Goal: Information Seeking & Learning: Learn about a topic

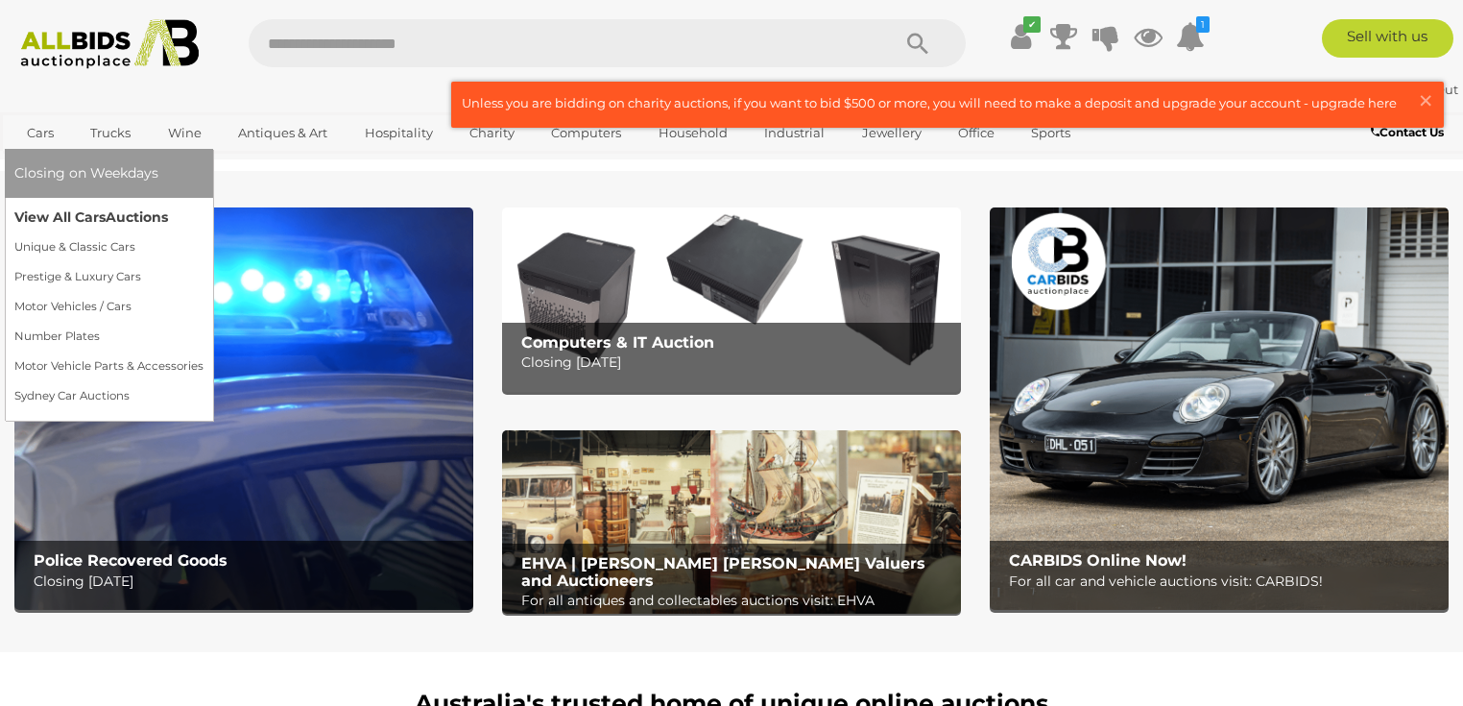
click at [37, 215] on link "View All Cars Auctions" at bounding box center [108, 218] width 189 height 30
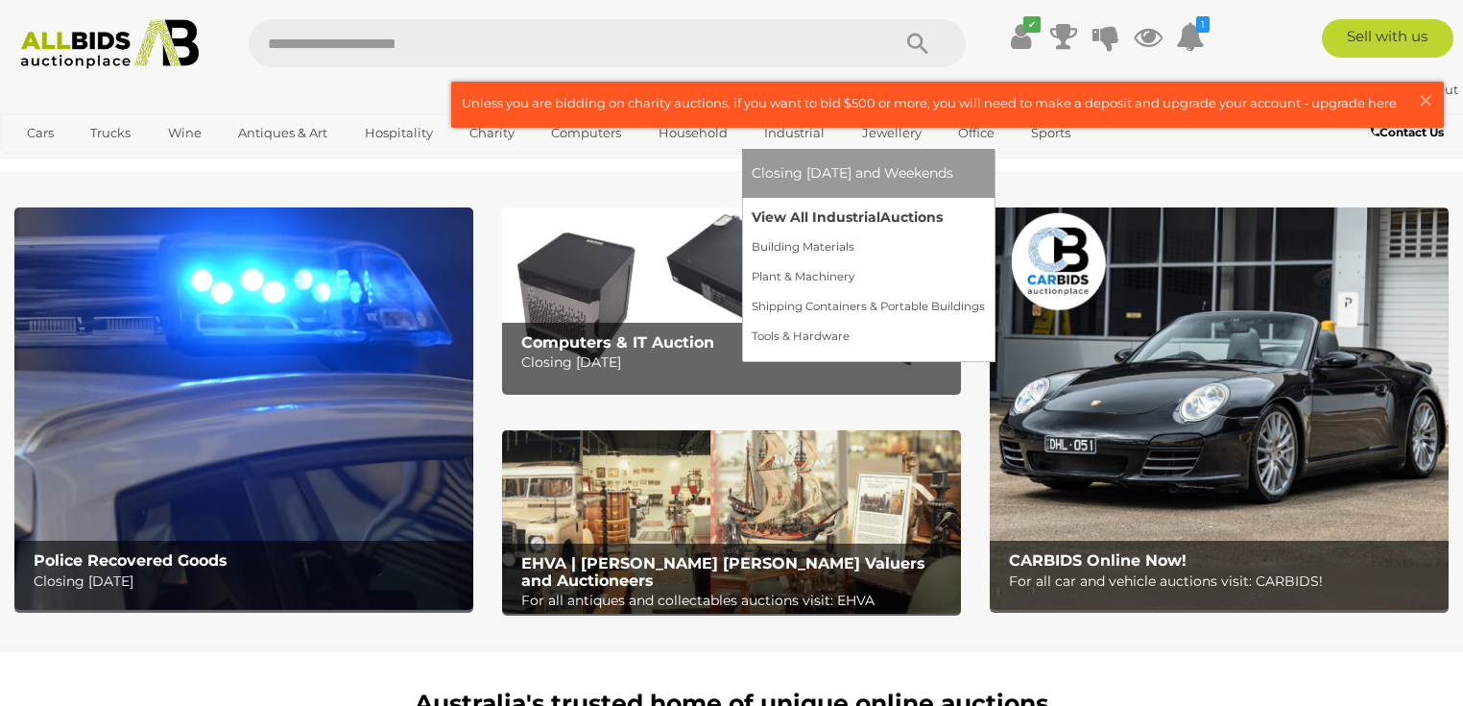
click at [791, 223] on link "View All Industrial Auctions" at bounding box center [868, 218] width 233 height 30
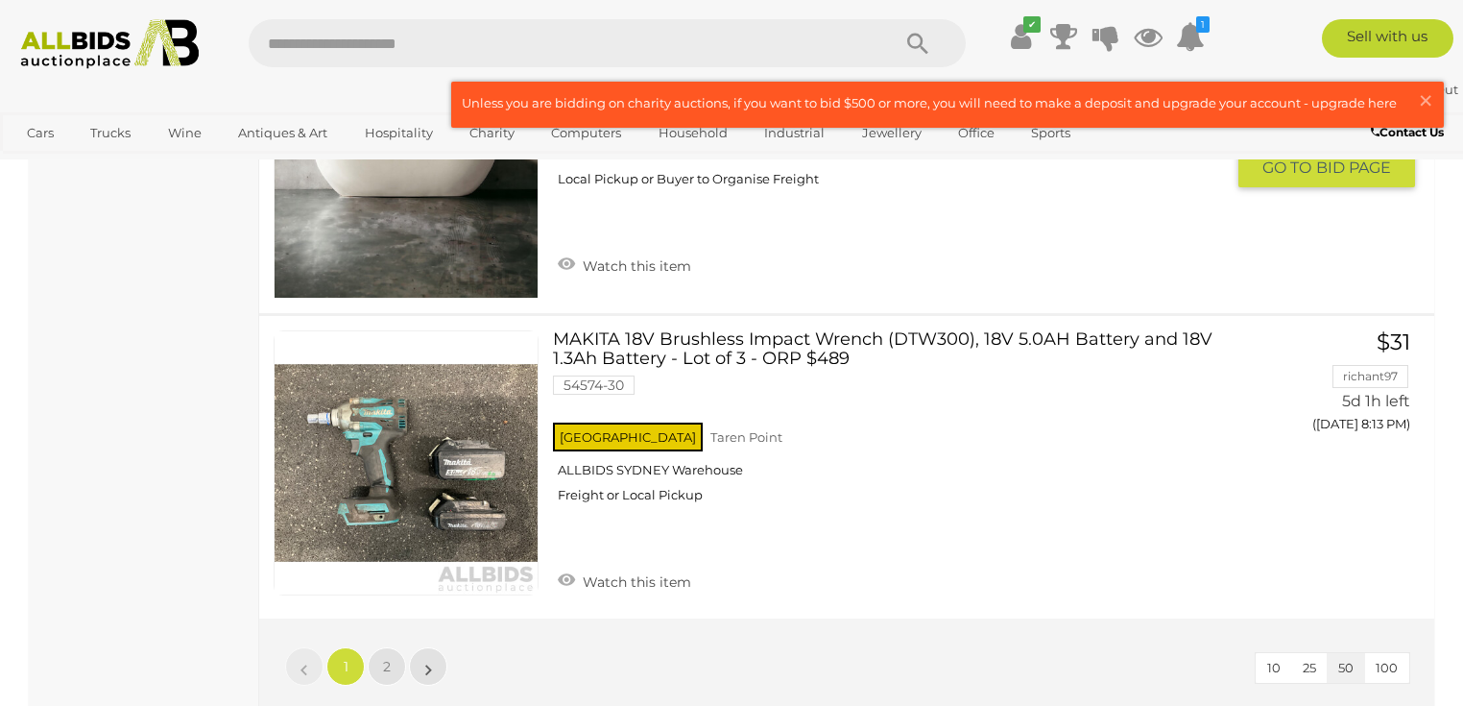
scroll to position [15130, 0]
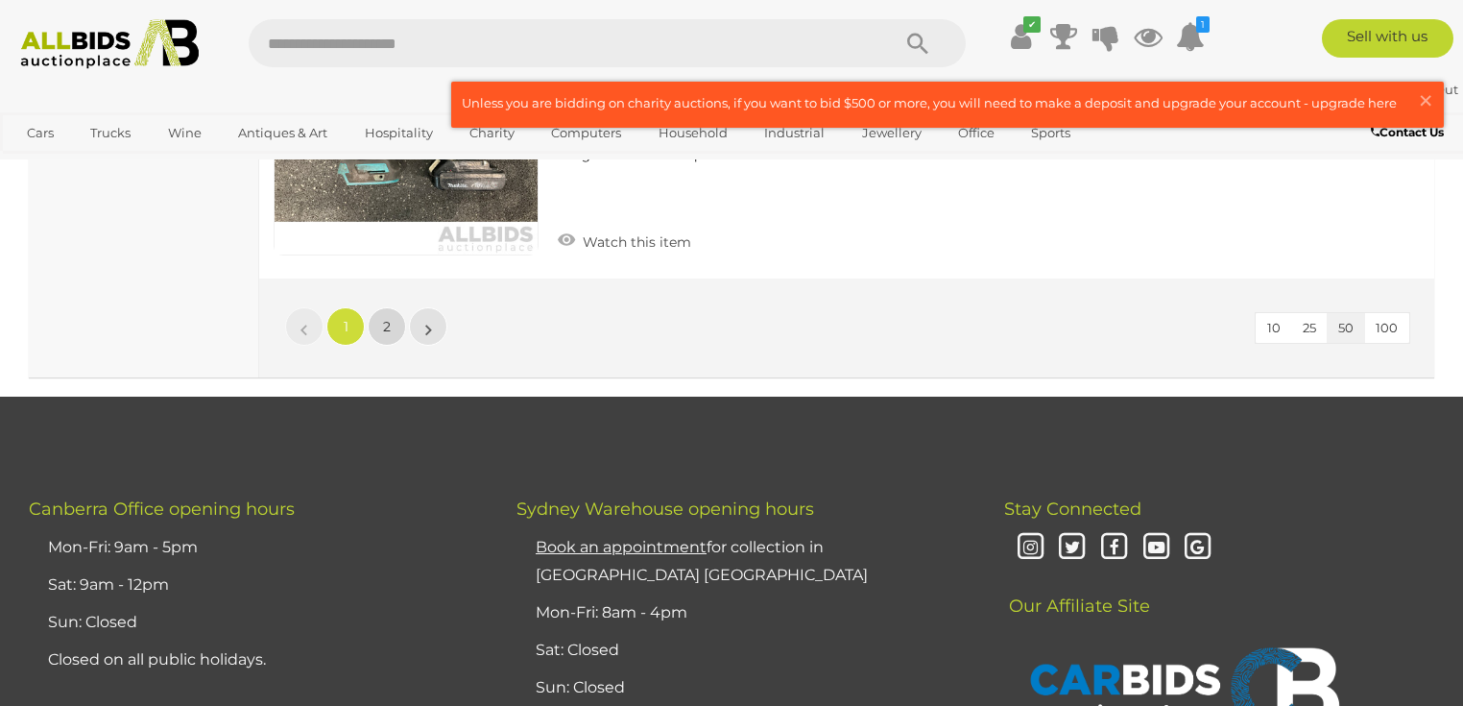
click at [405, 307] on link "2" at bounding box center [387, 326] width 38 height 38
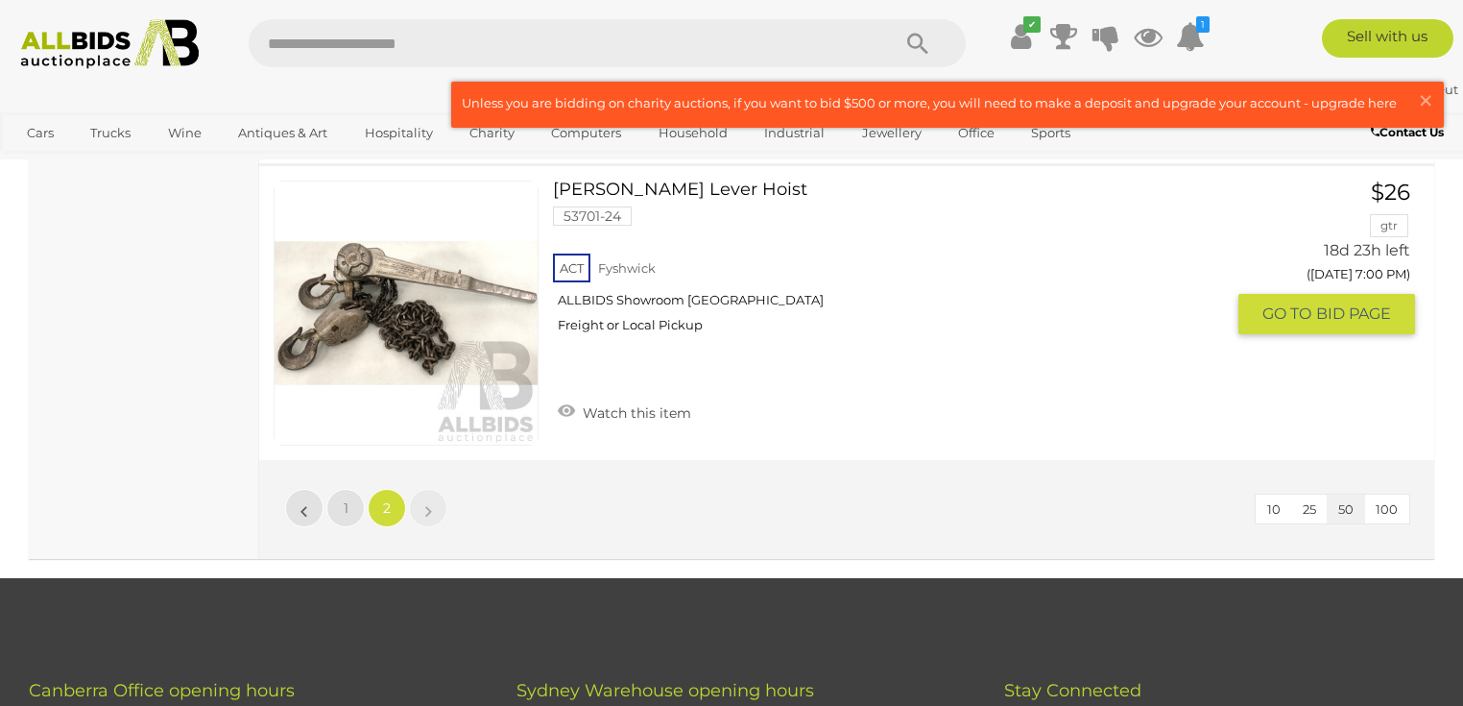
scroll to position [5676, 0]
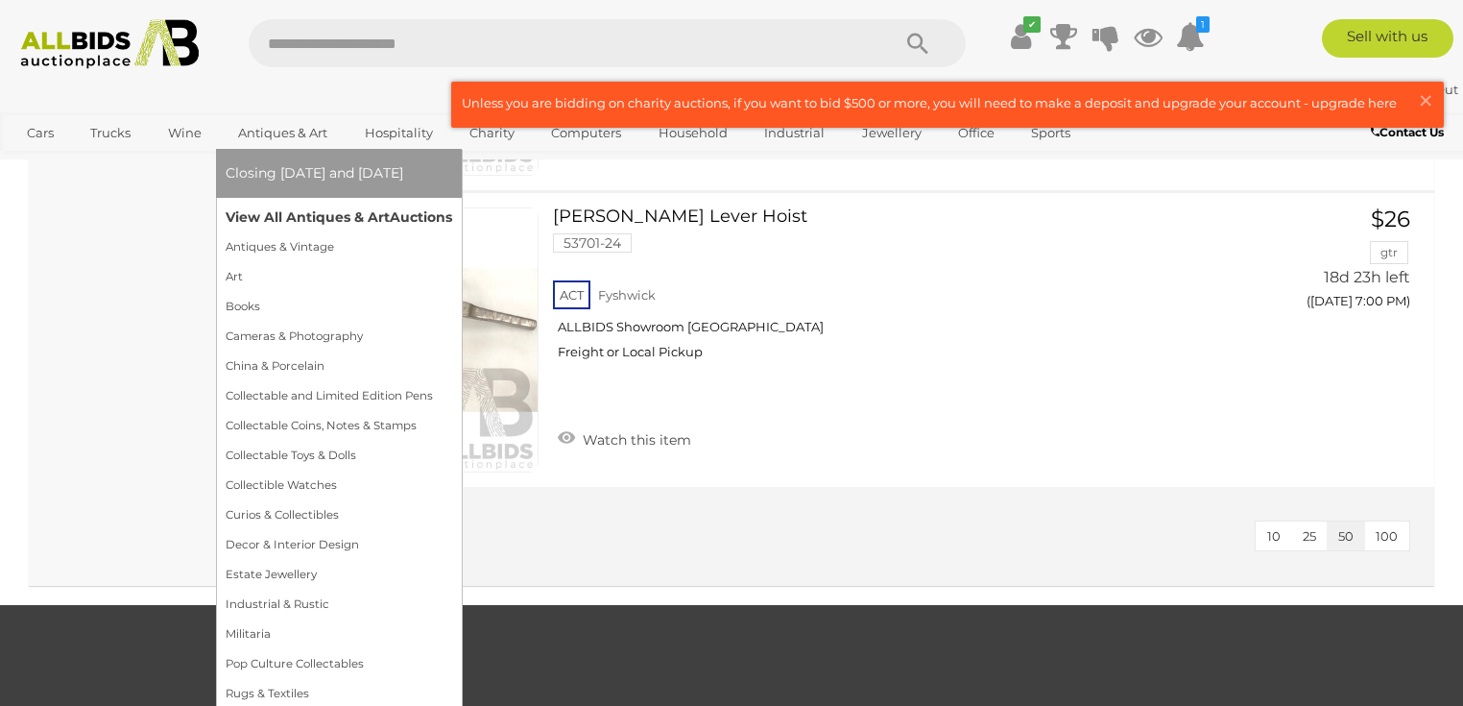
click at [286, 215] on link "View All Antiques & Art Auctions" at bounding box center [339, 218] width 227 height 30
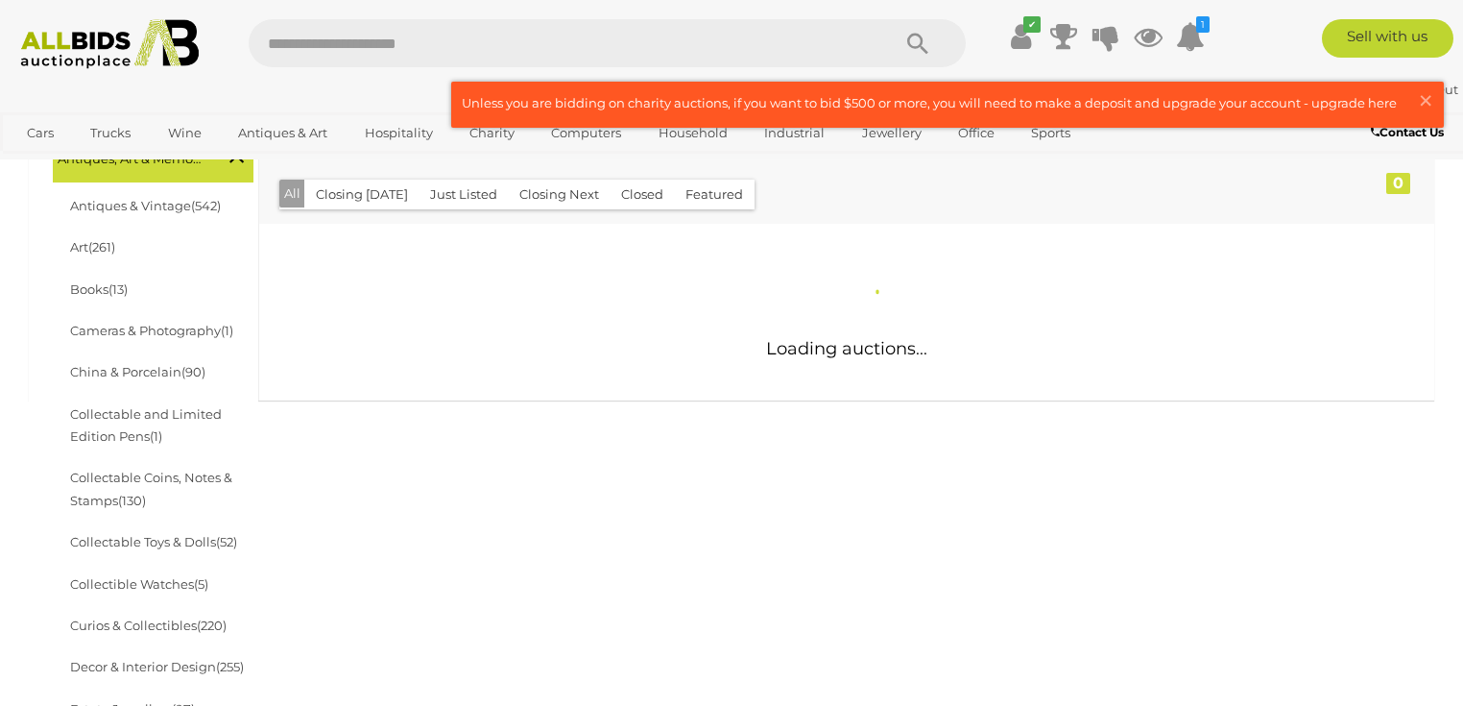
scroll to position [384, 0]
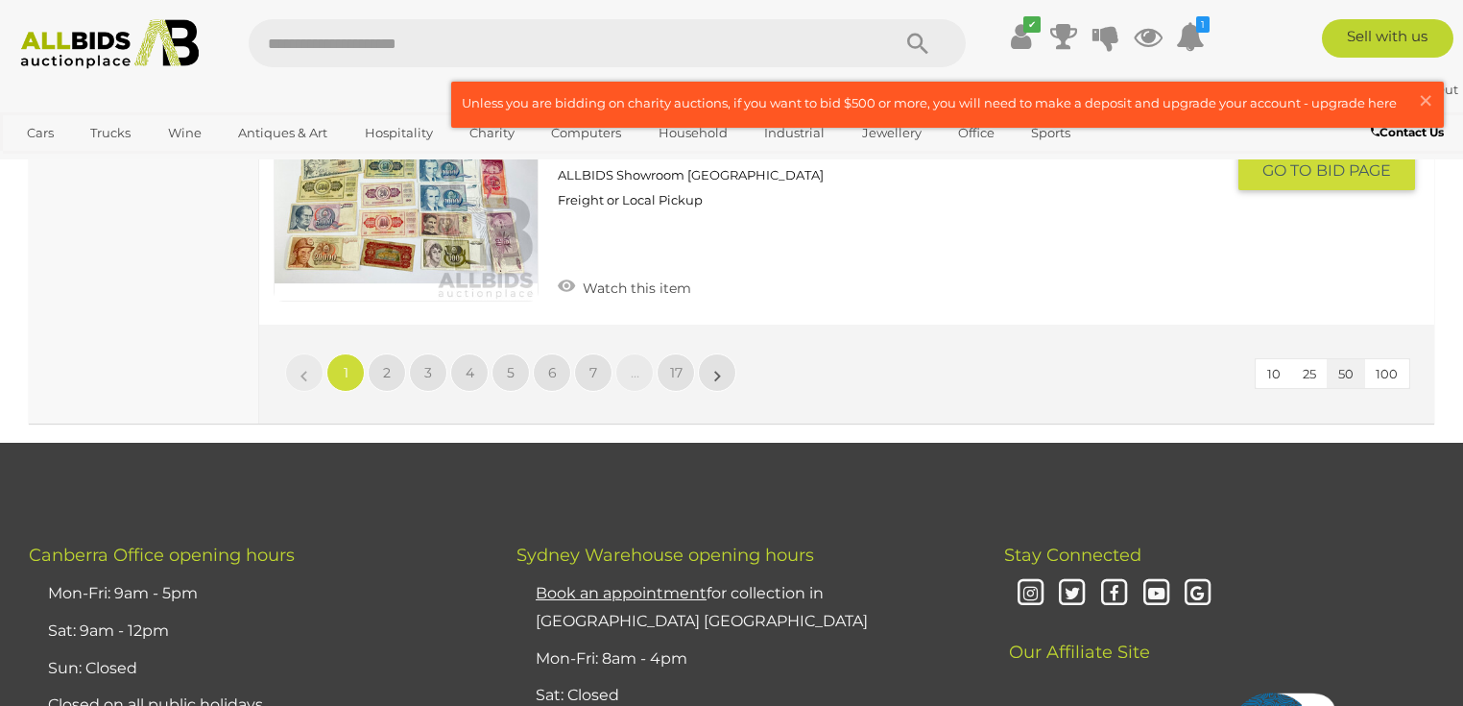
scroll to position [15390, 0]
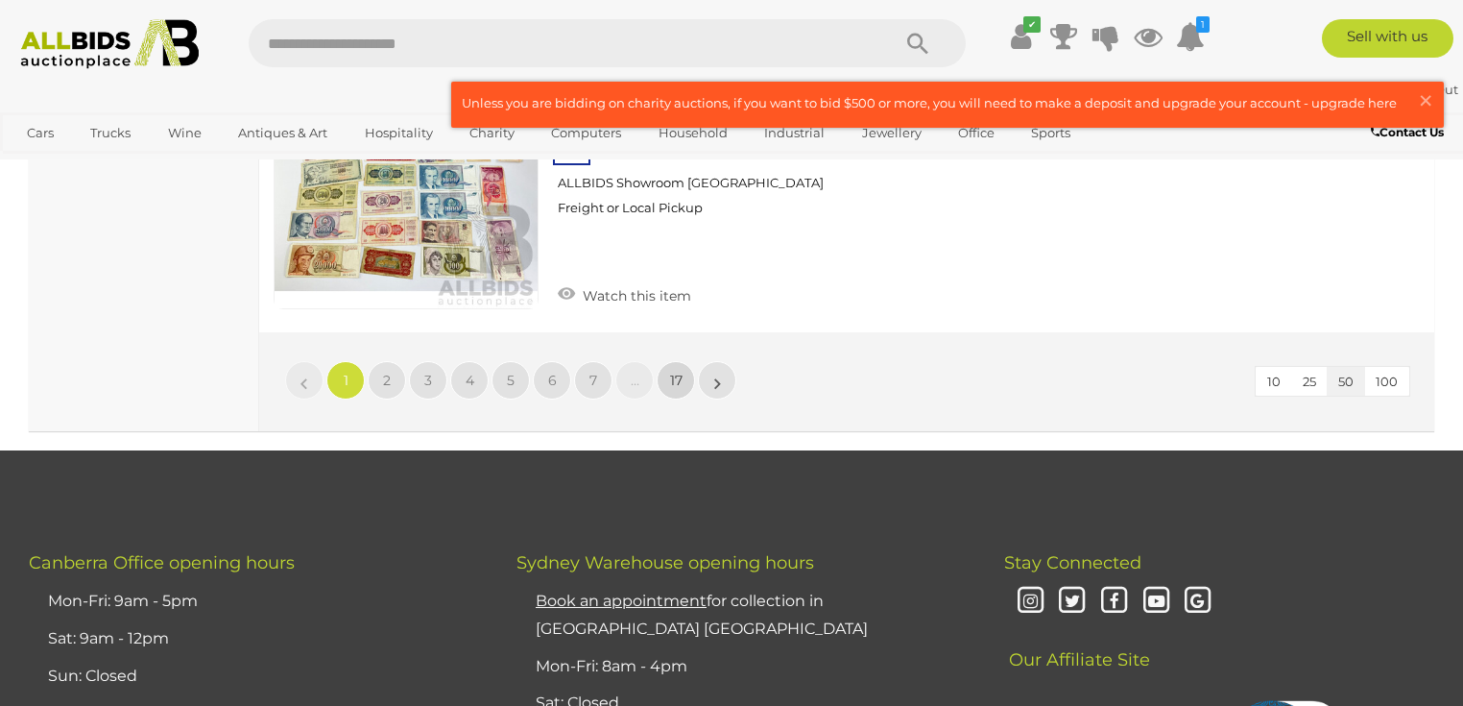
click at [680, 372] on span "17" at bounding box center [676, 380] width 12 height 17
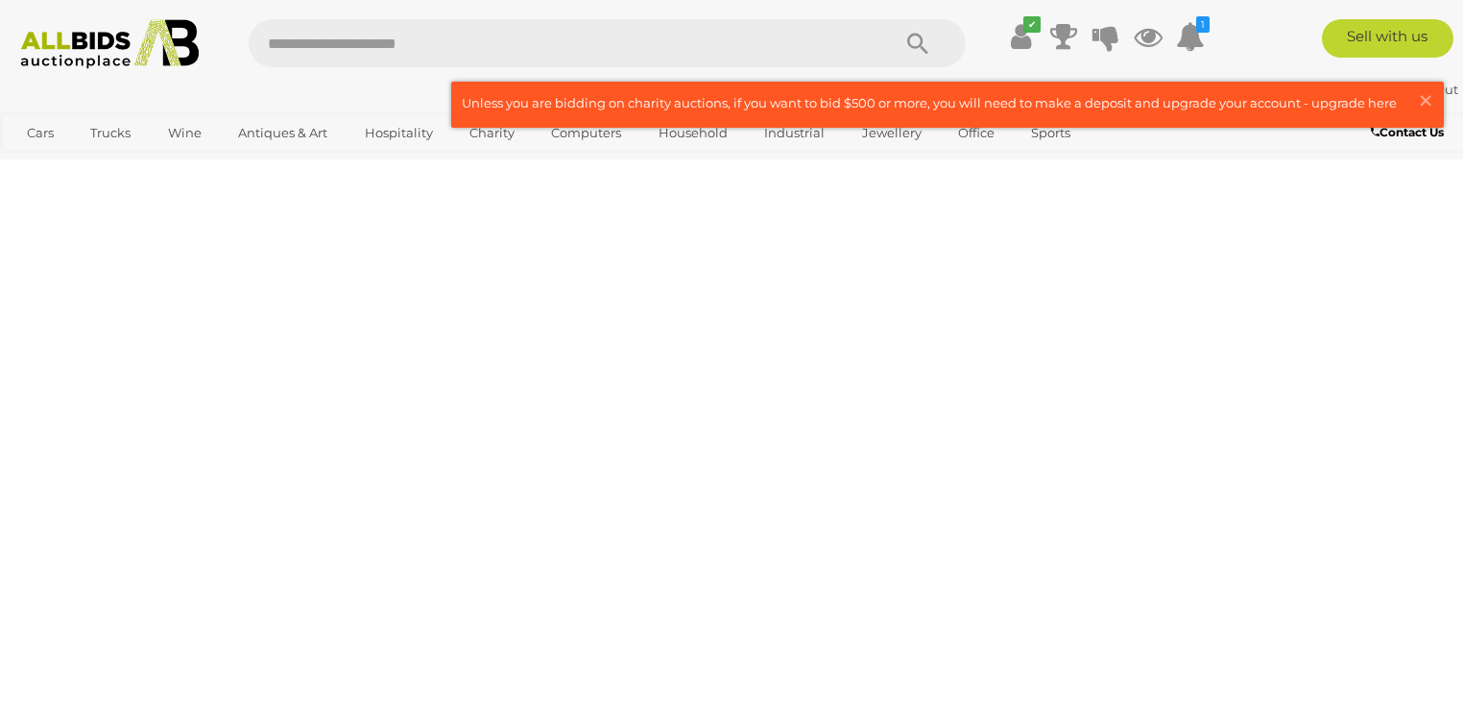
scroll to position [428, 0]
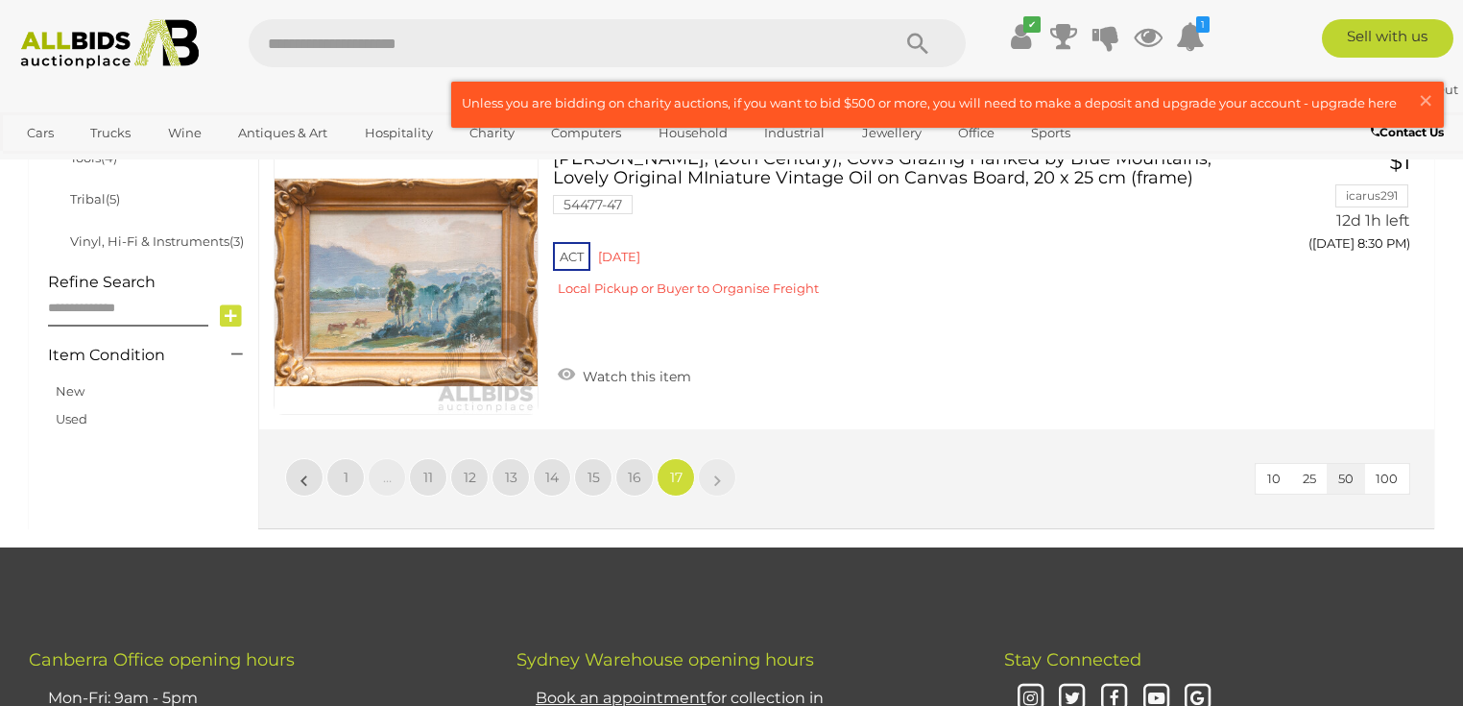
scroll to position [1427, 0]
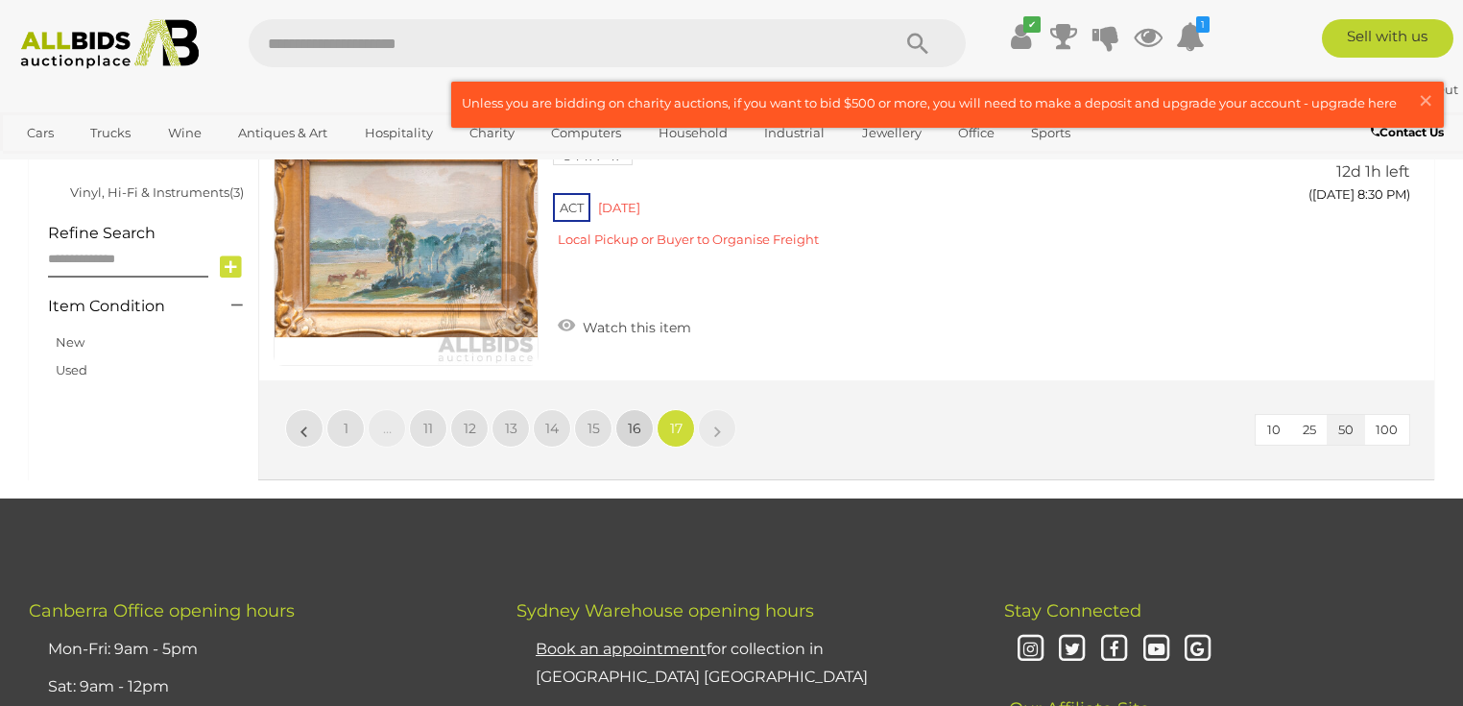
click at [641, 421] on link "16" at bounding box center [634, 428] width 38 height 38
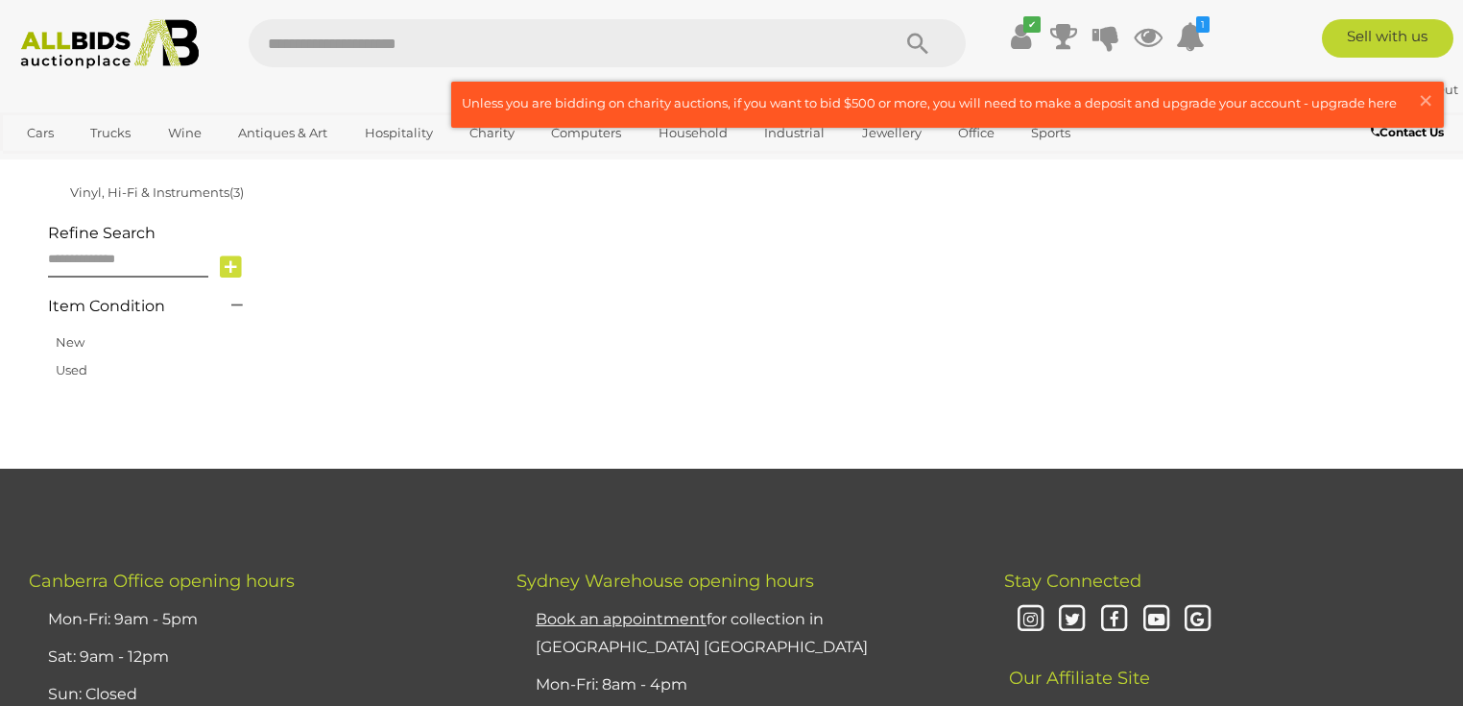
scroll to position [428, 0]
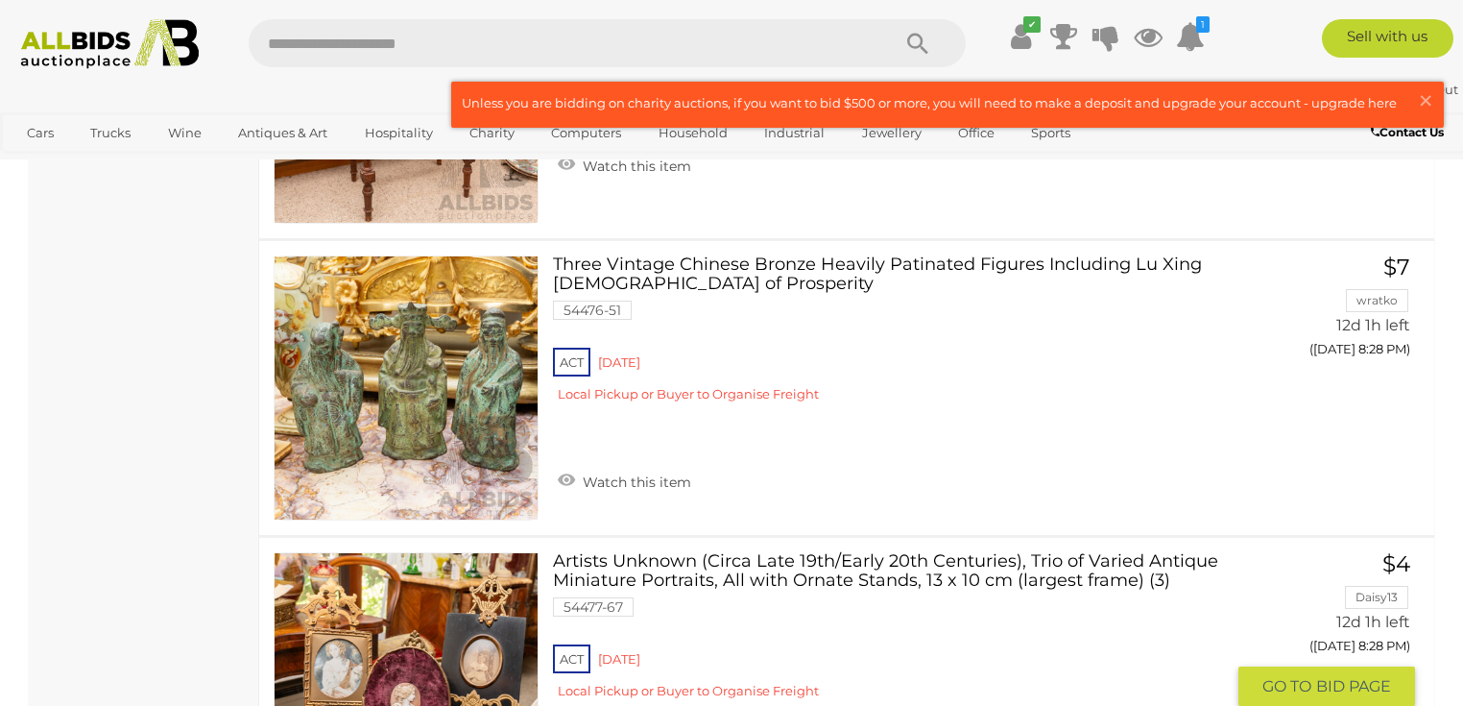
scroll to position [15097, 0]
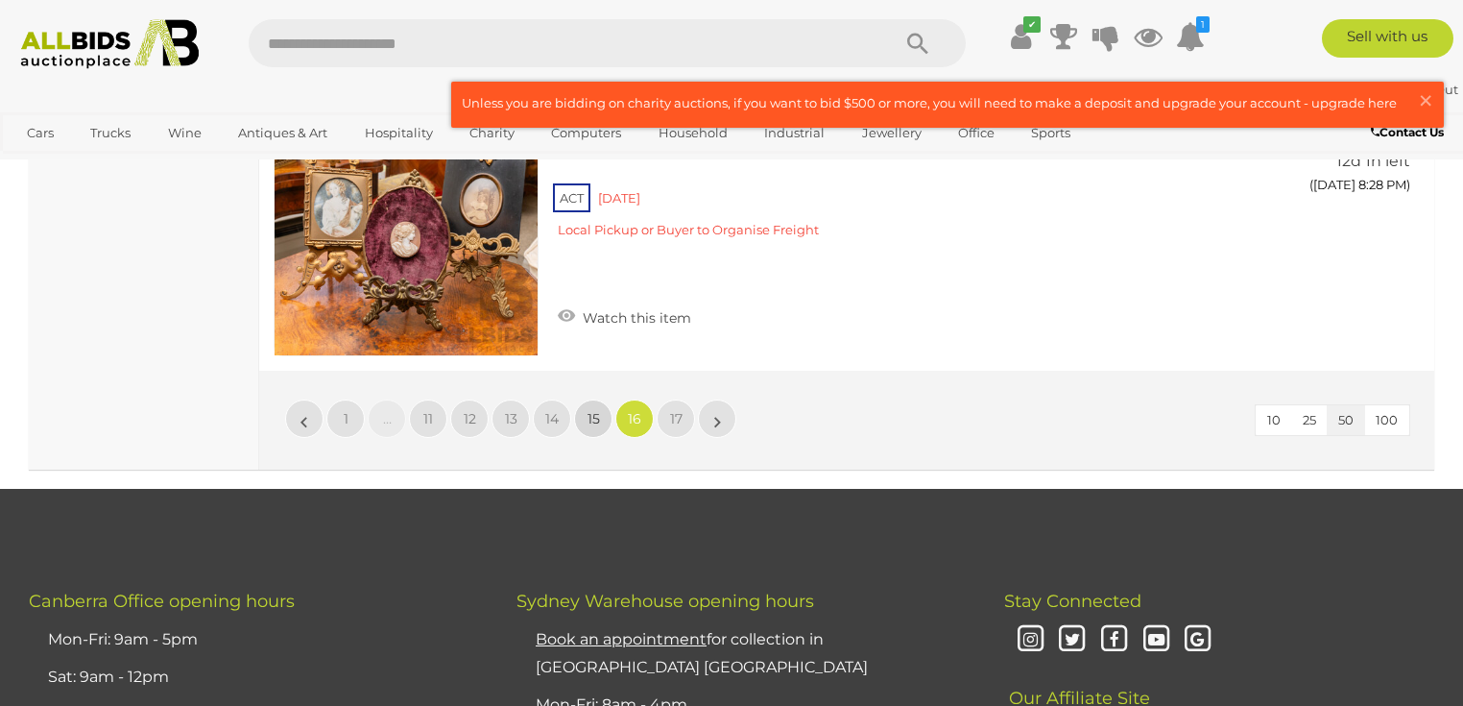
click at [597, 410] on span "15" at bounding box center [594, 418] width 12 height 17
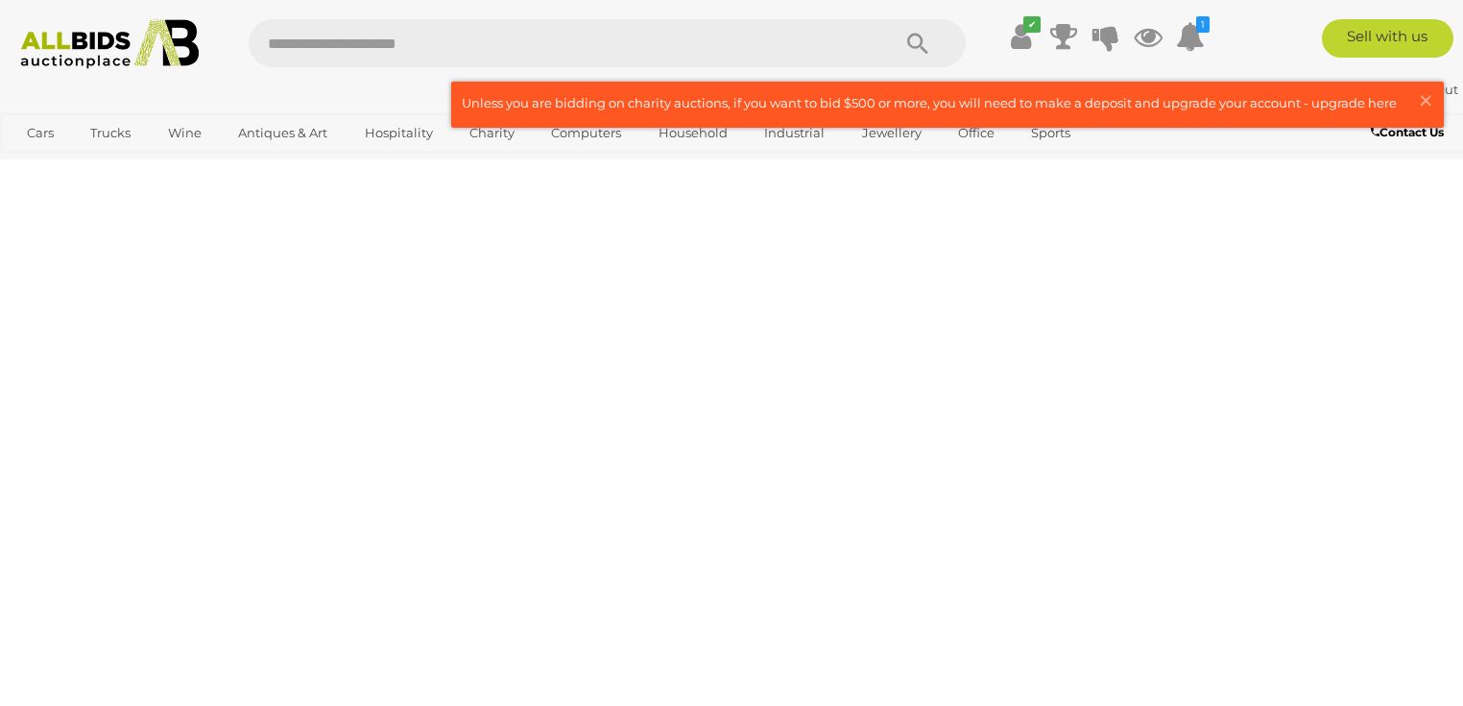
scroll to position [428, 0]
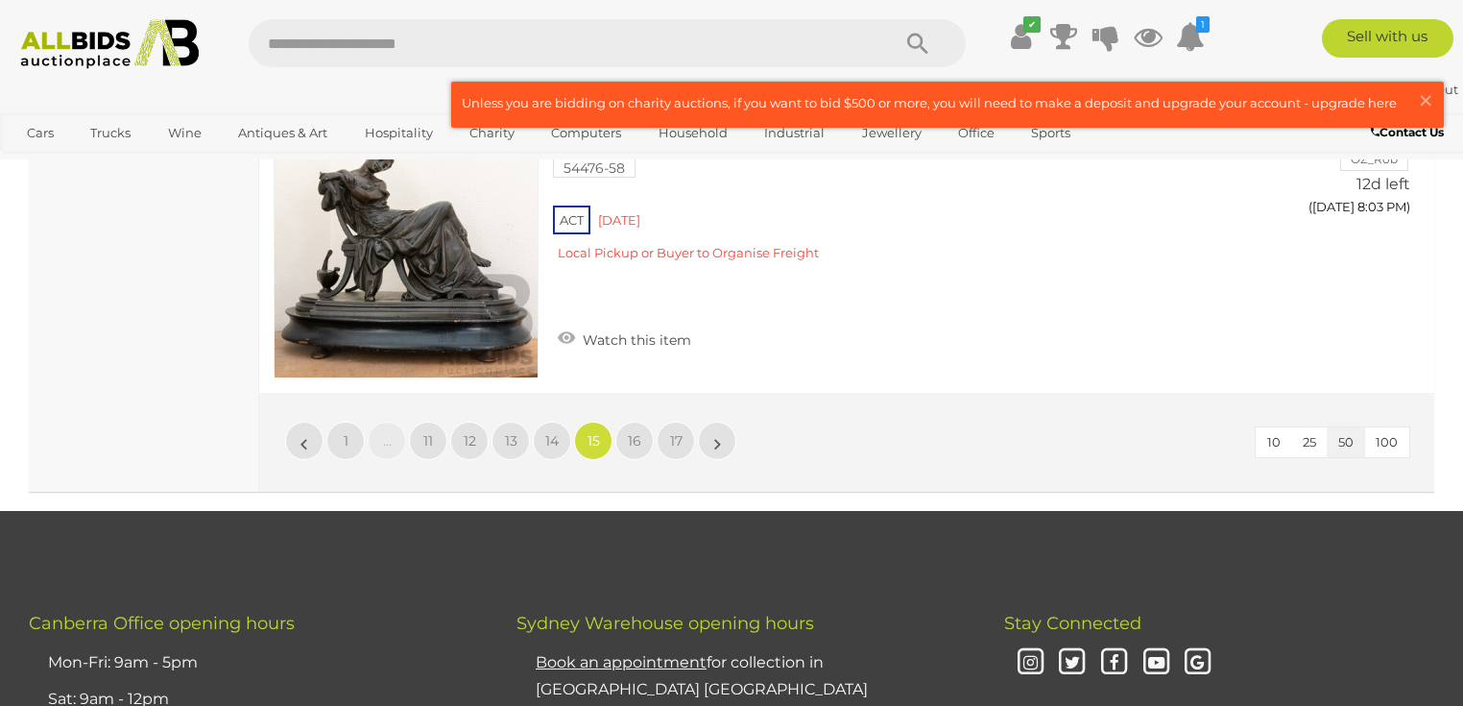
scroll to position [15097, 0]
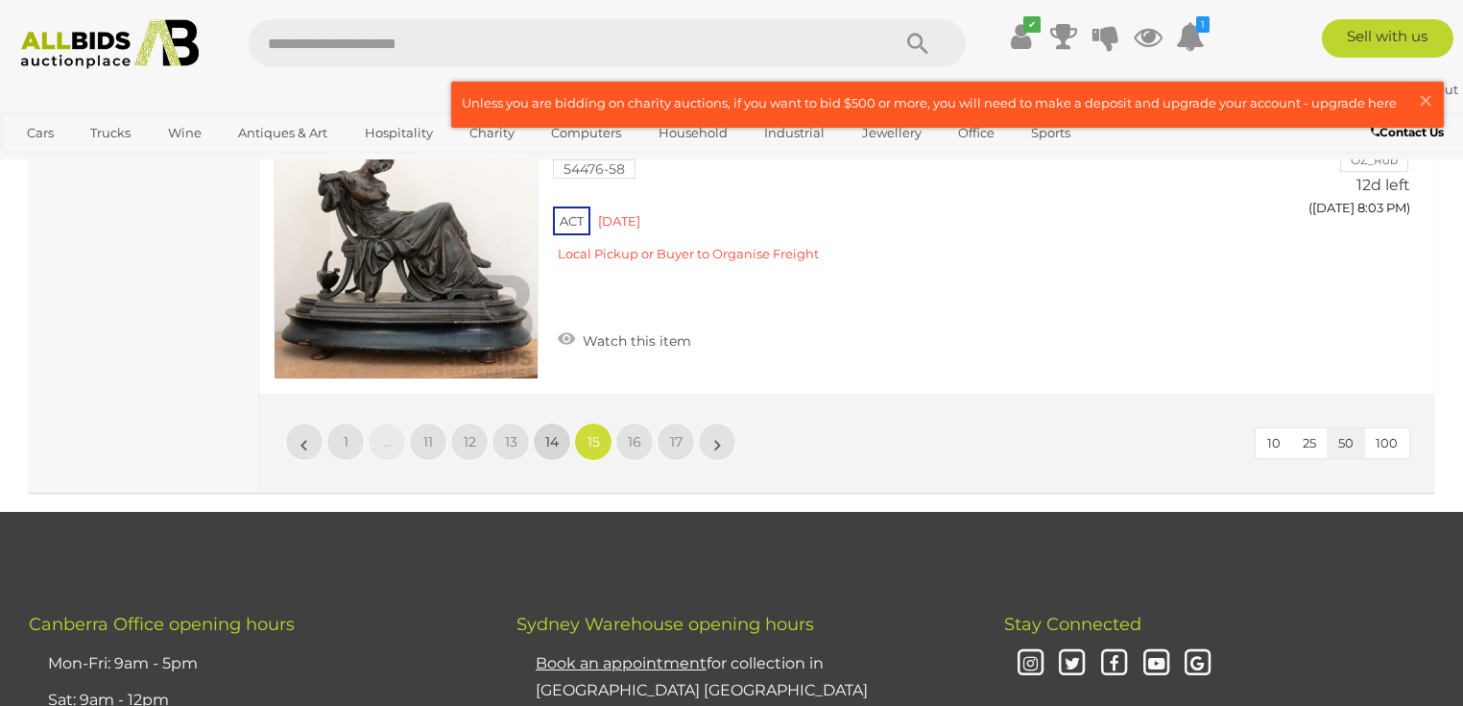
click at [557, 422] on link "14" at bounding box center [552, 441] width 38 height 38
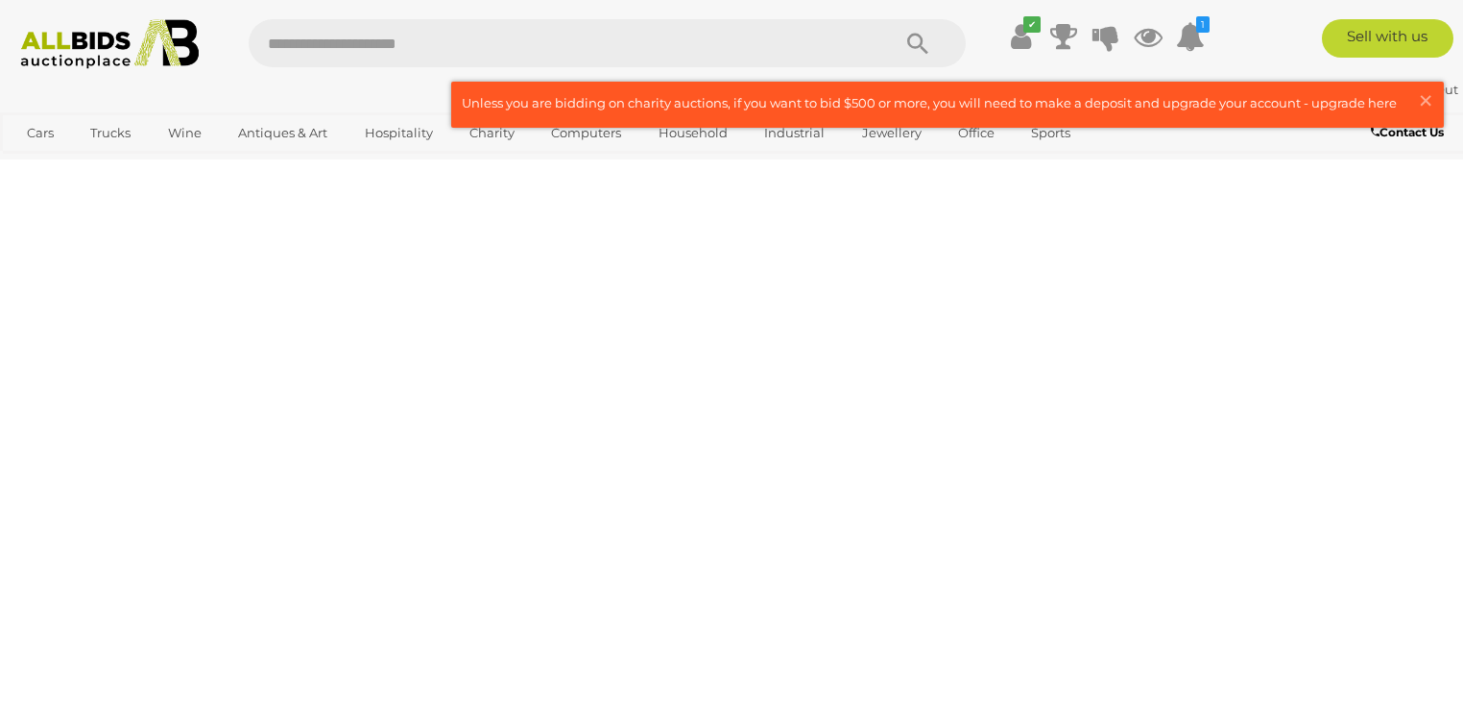
scroll to position [428, 0]
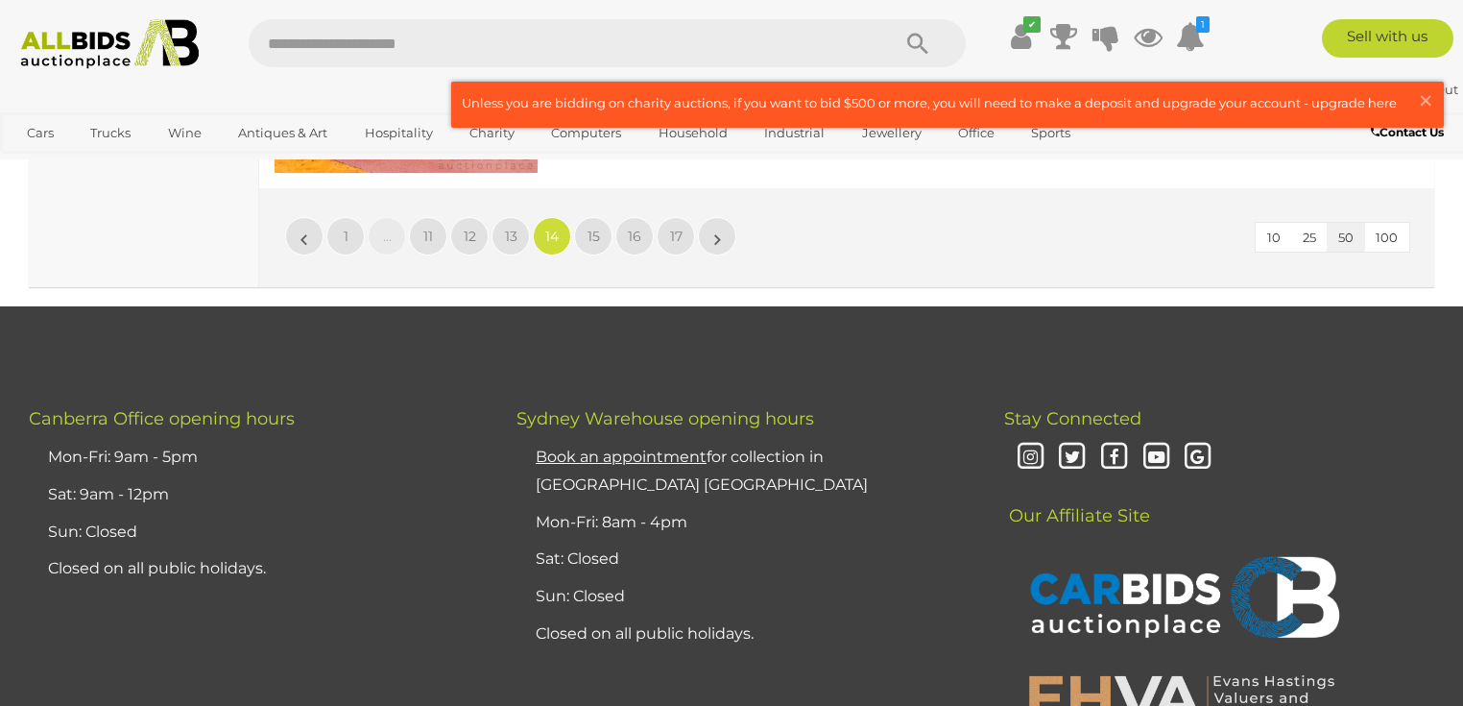
scroll to position [15251, 0]
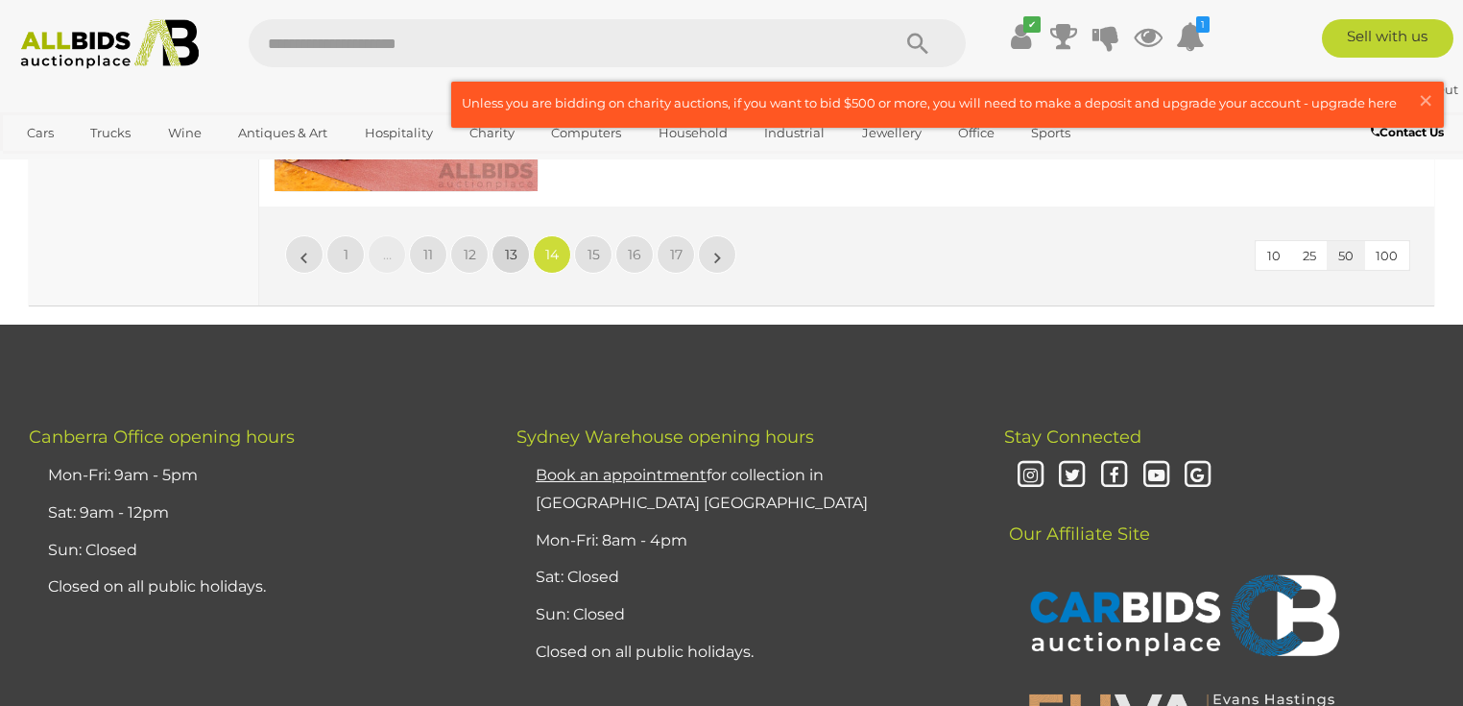
click at [501, 235] on link "13" at bounding box center [511, 254] width 38 height 38
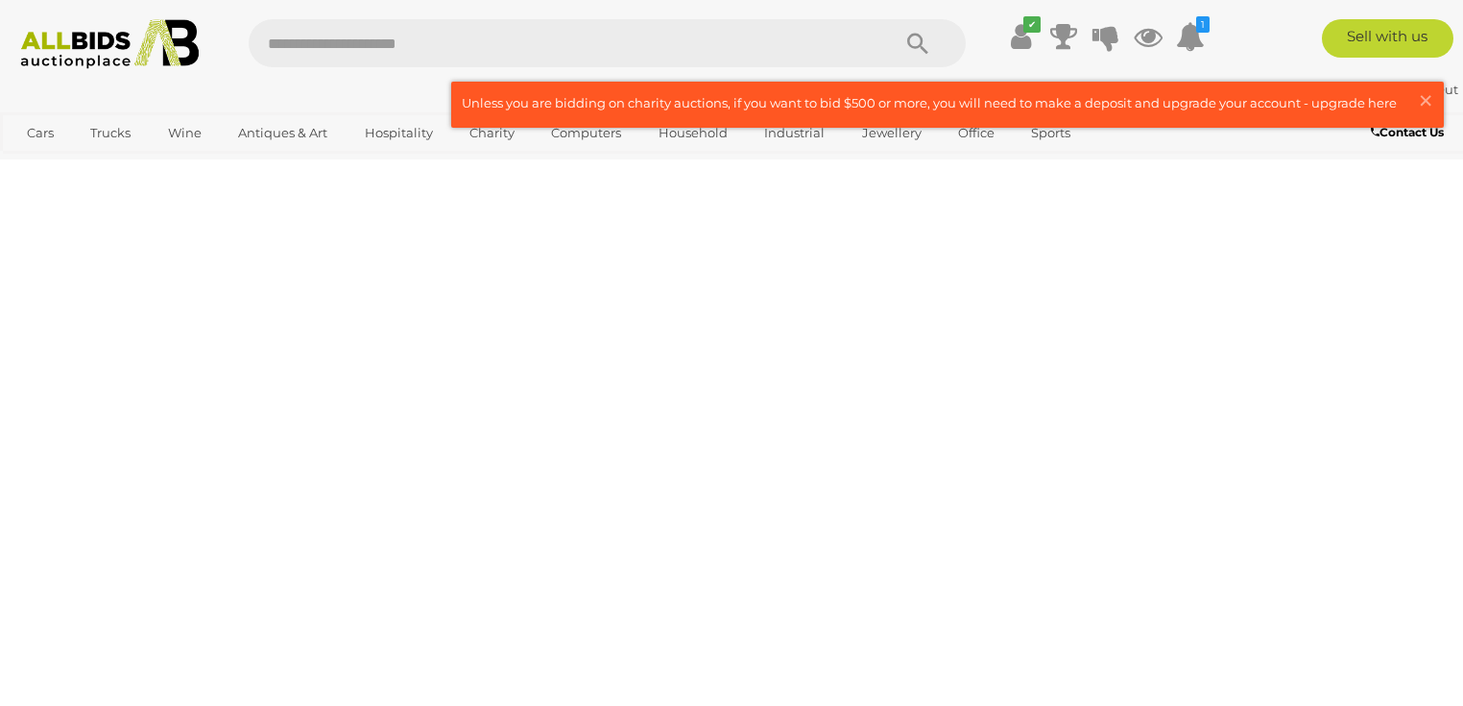
scroll to position [428, 0]
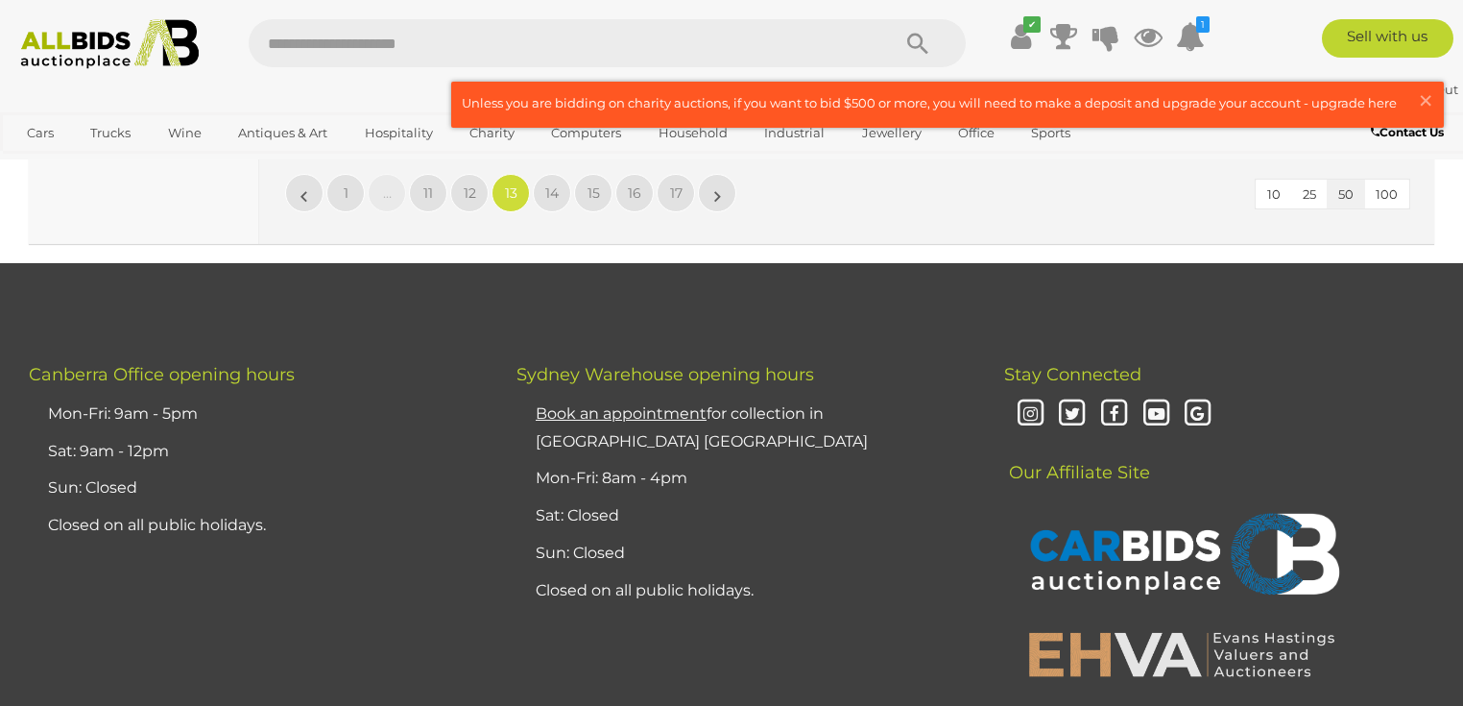
scroll to position [15251, 0]
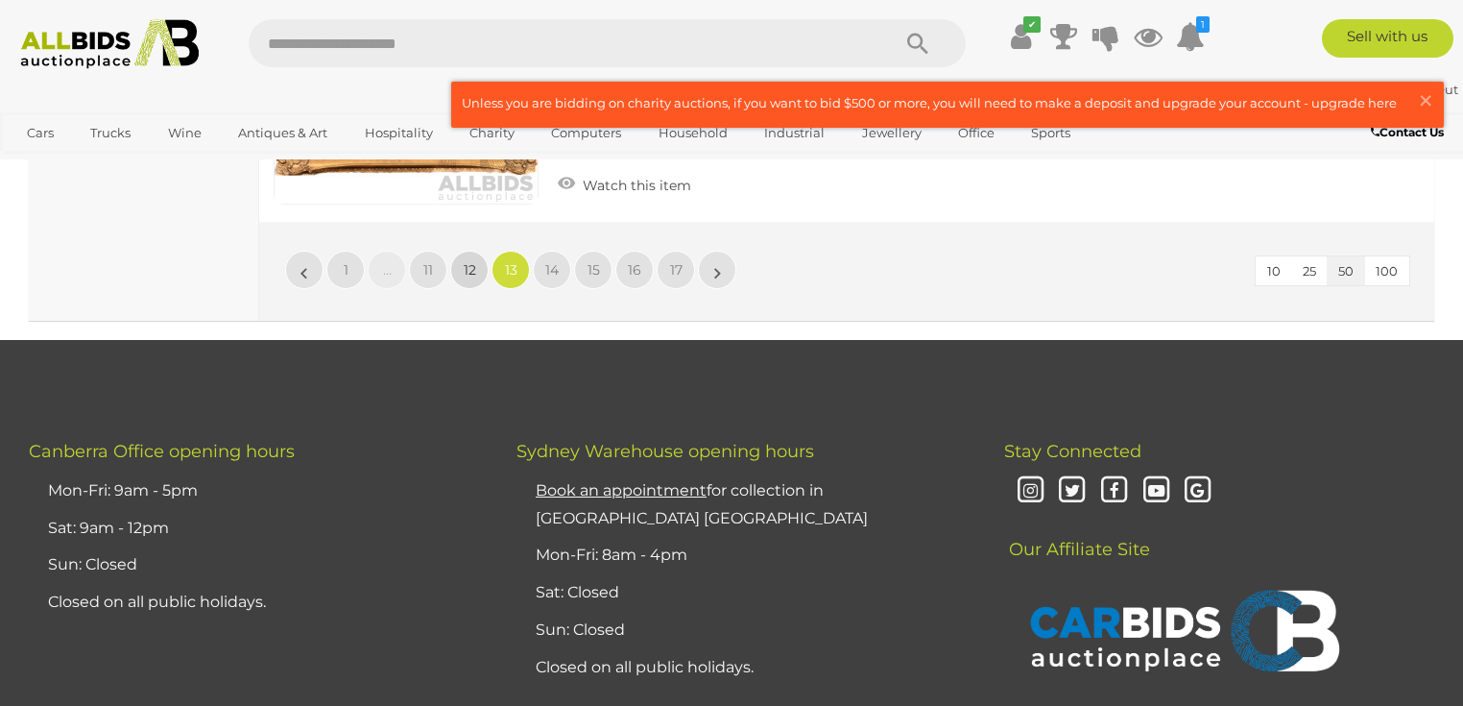
click at [471, 261] on span "12" at bounding box center [470, 269] width 12 height 17
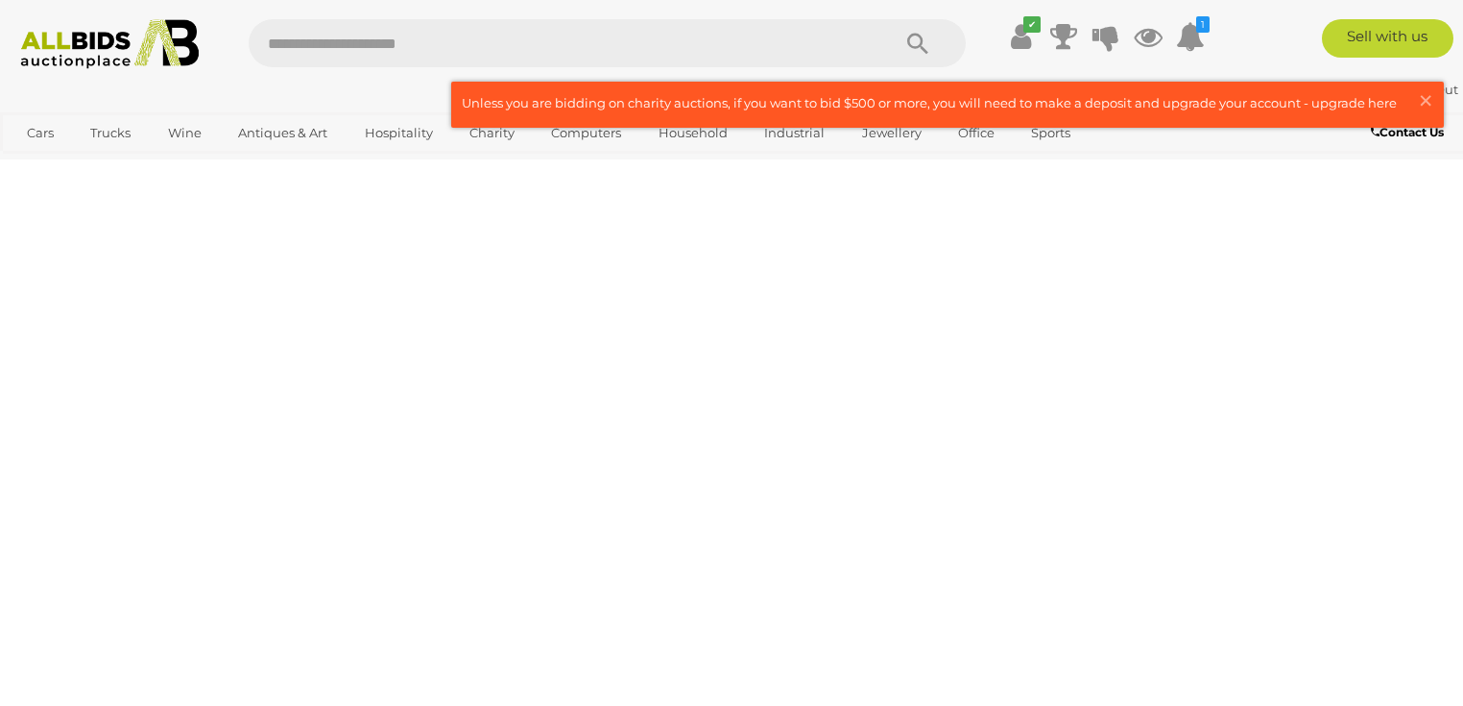
scroll to position [428, 0]
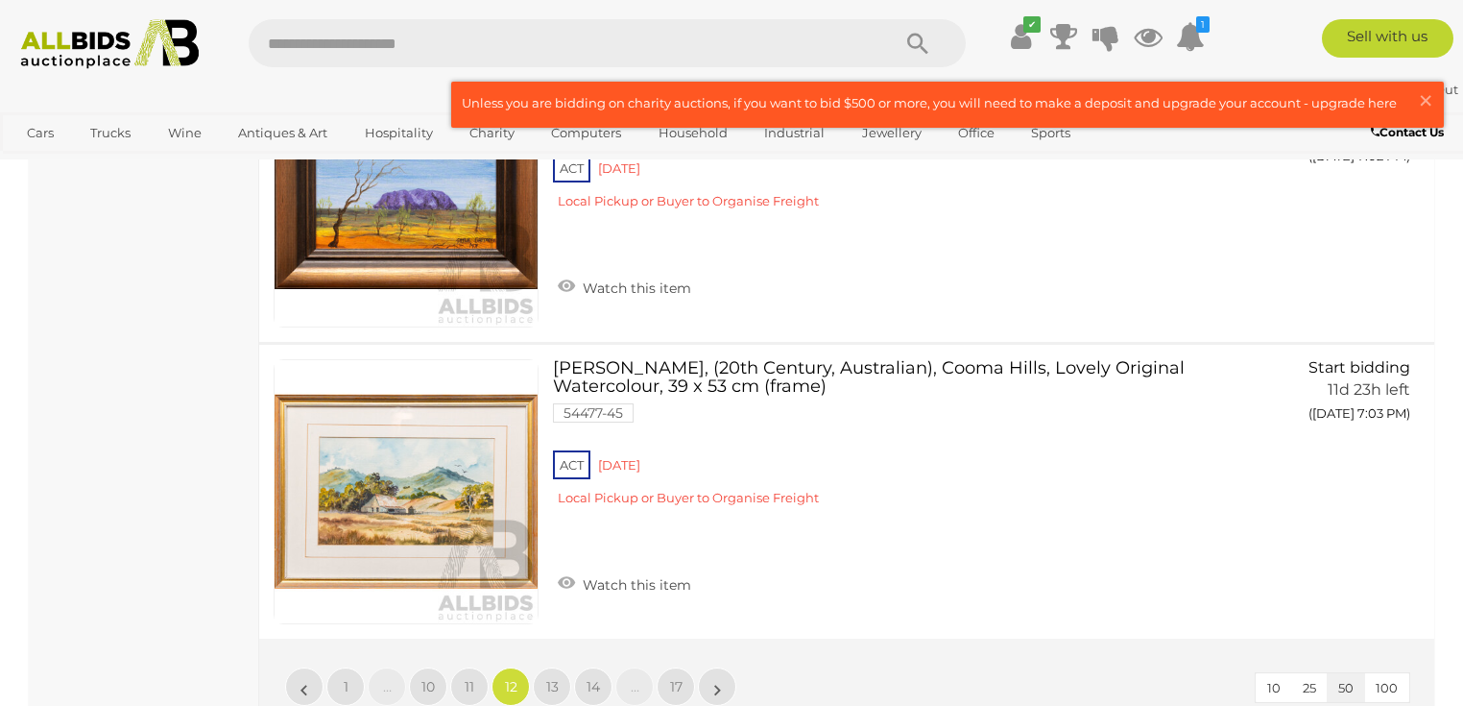
scroll to position [15097, 0]
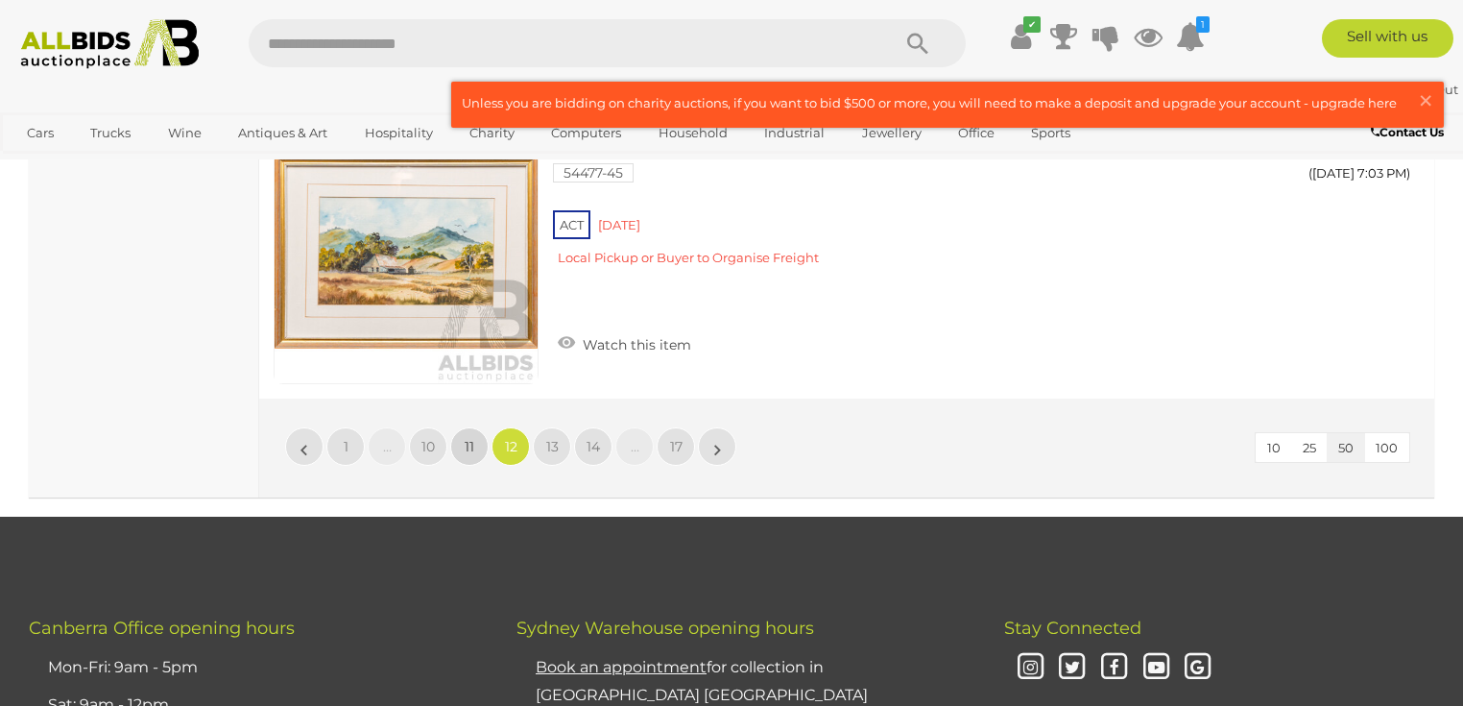
click at [484, 427] on link "11" at bounding box center [469, 446] width 38 height 38
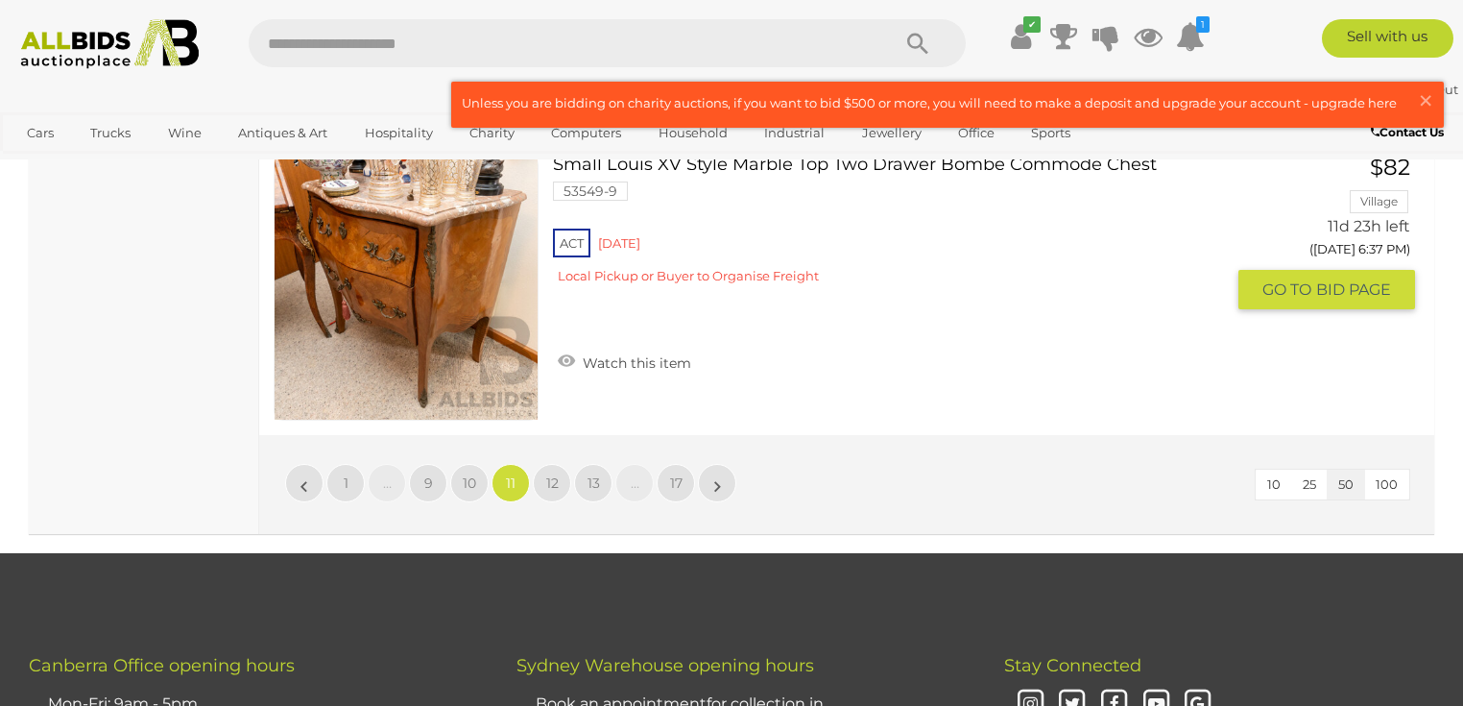
scroll to position [15174, 0]
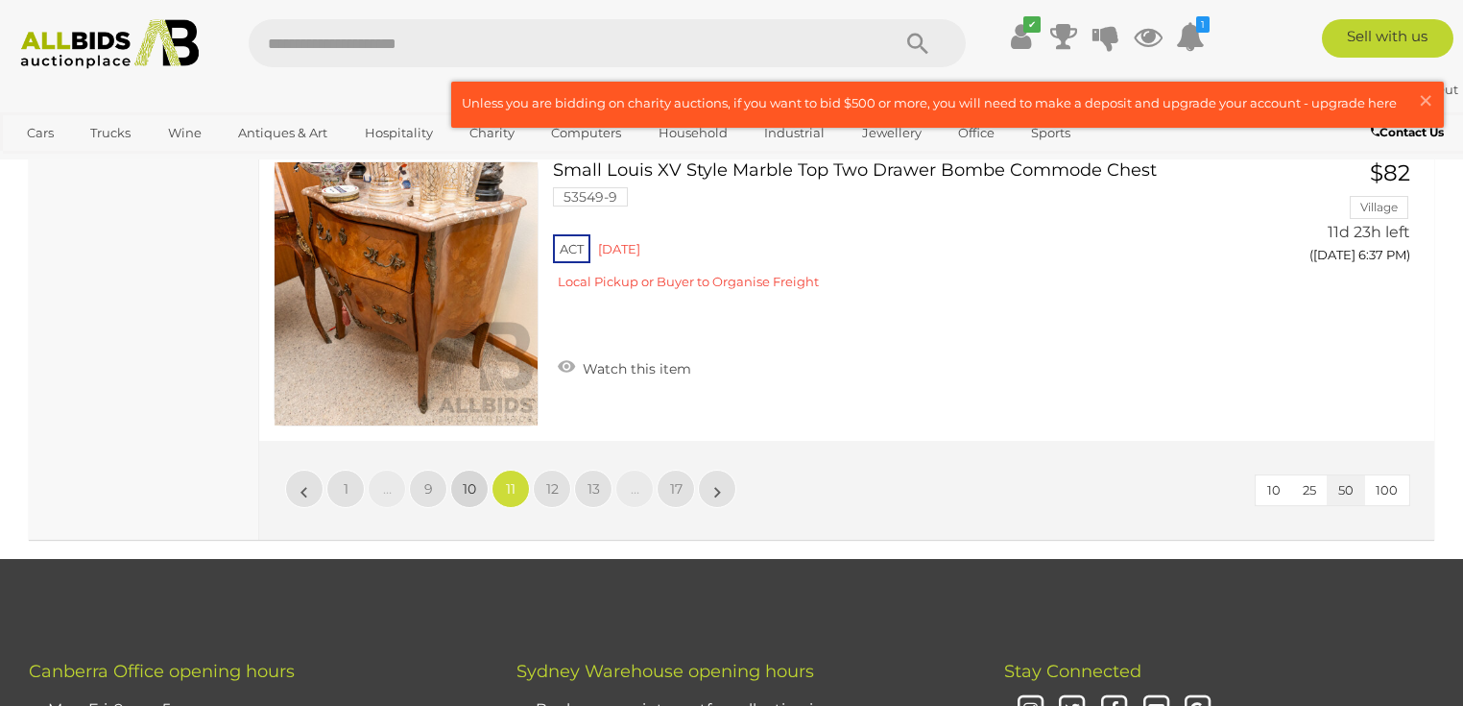
click at [461, 469] on link "10" at bounding box center [469, 488] width 38 height 38
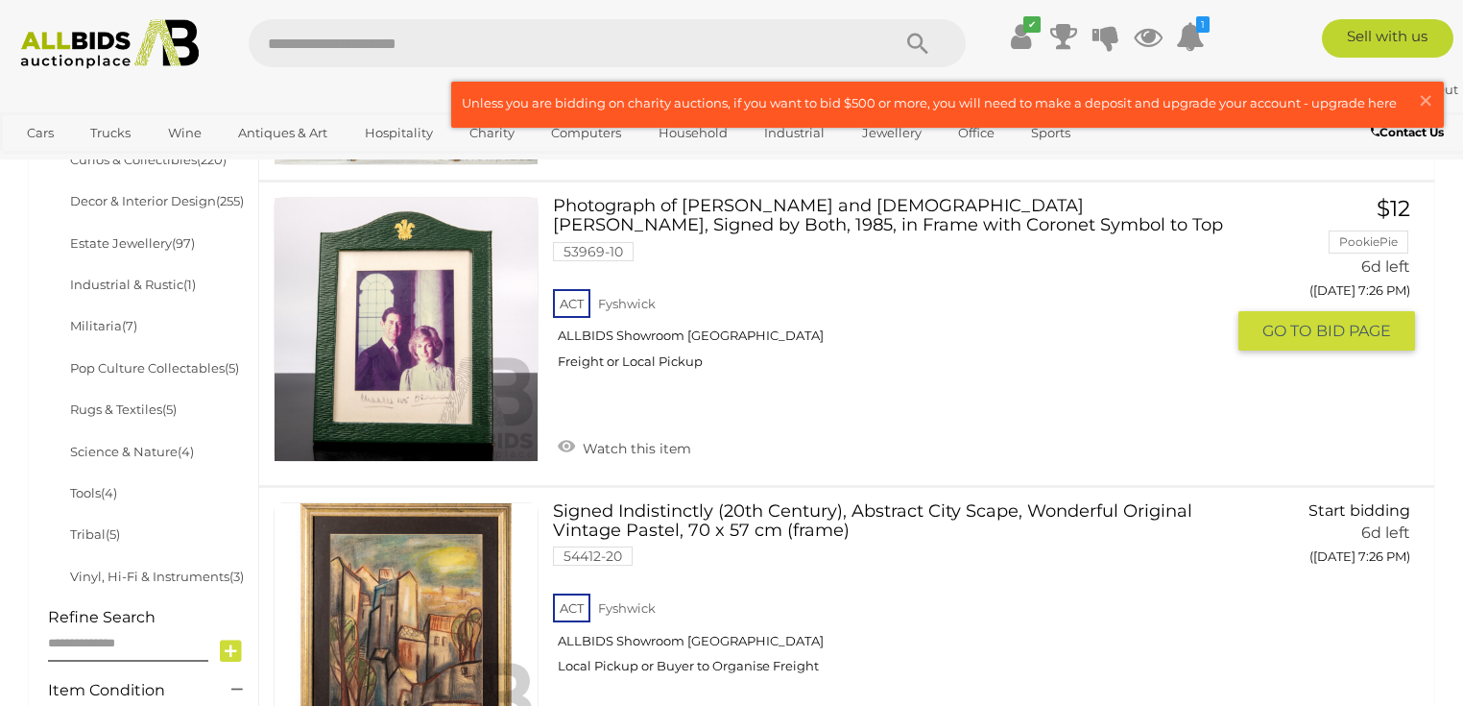
scroll to position [1503, 0]
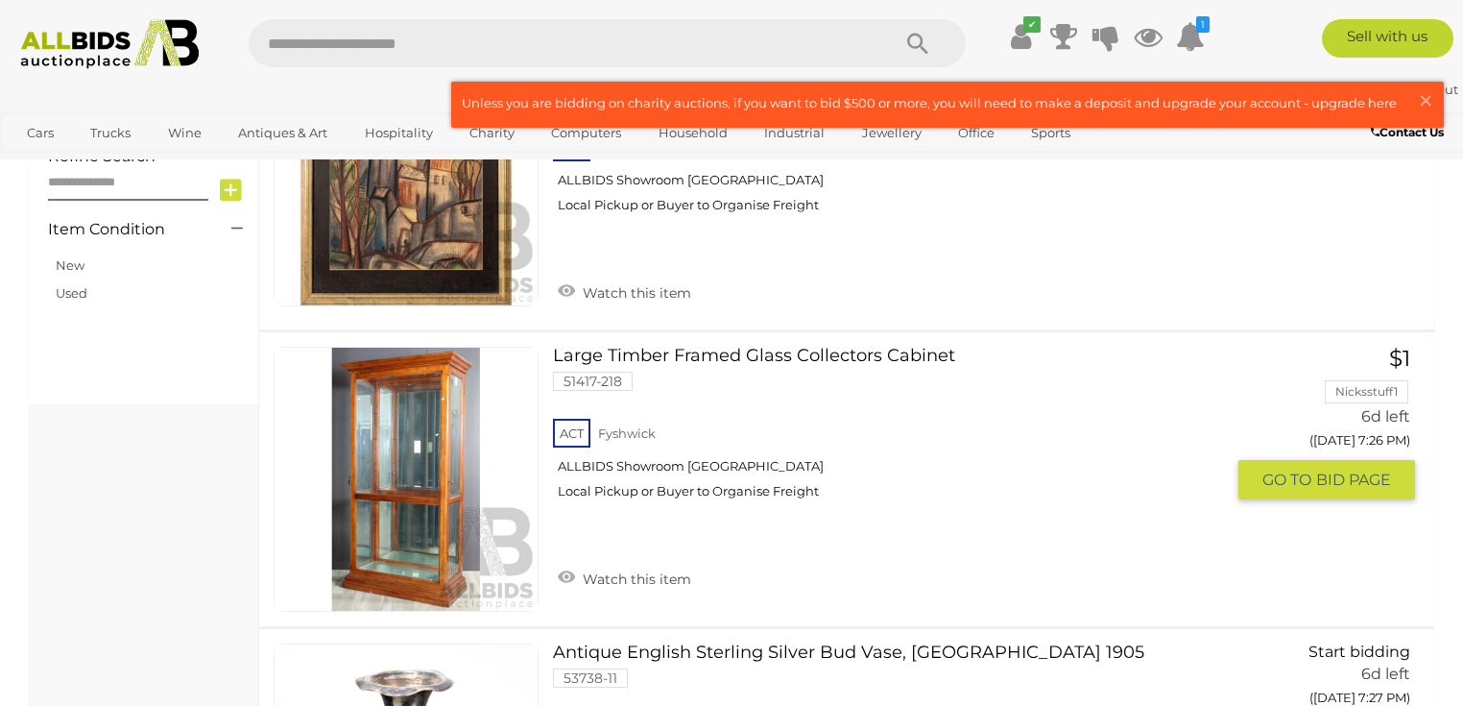
click at [444, 426] on link at bounding box center [406, 479] width 265 height 265
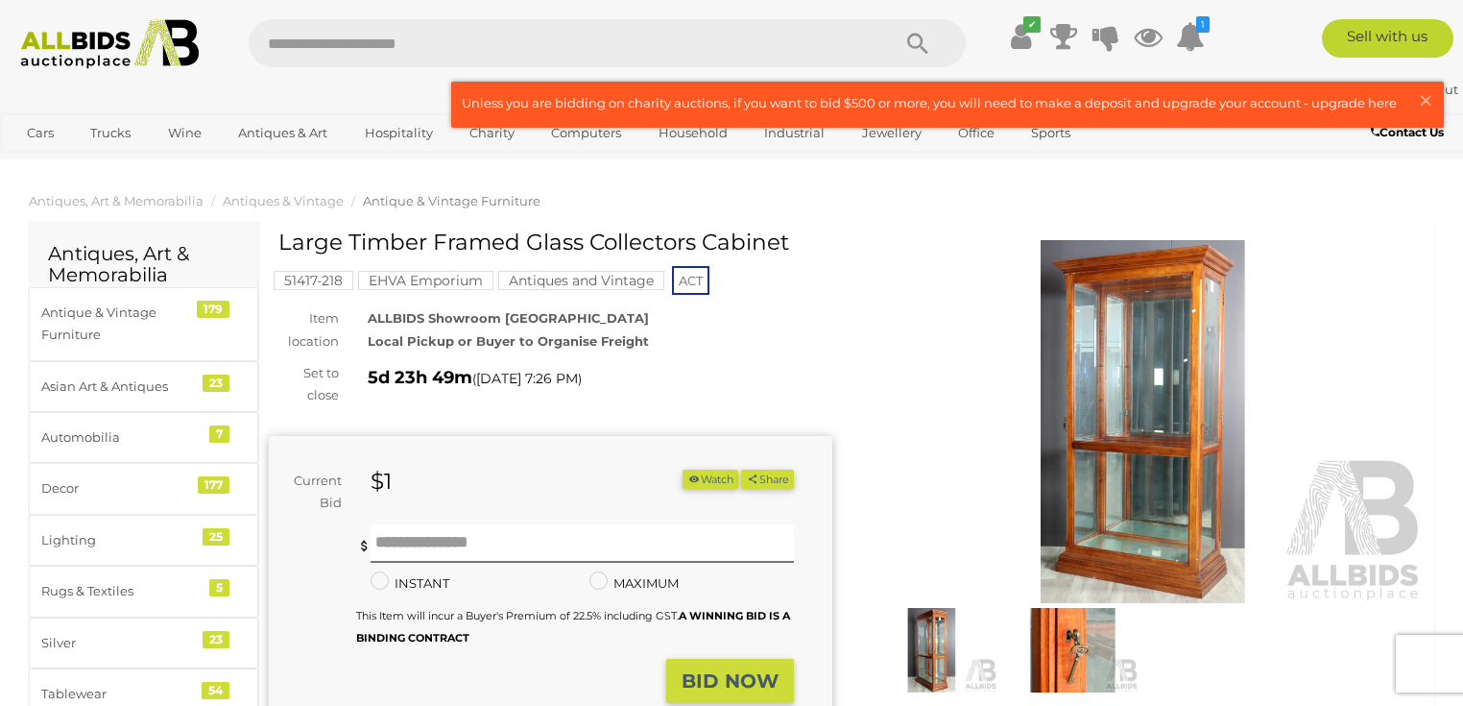
click at [1152, 367] on img at bounding box center [1143, 421] width 564 height 363
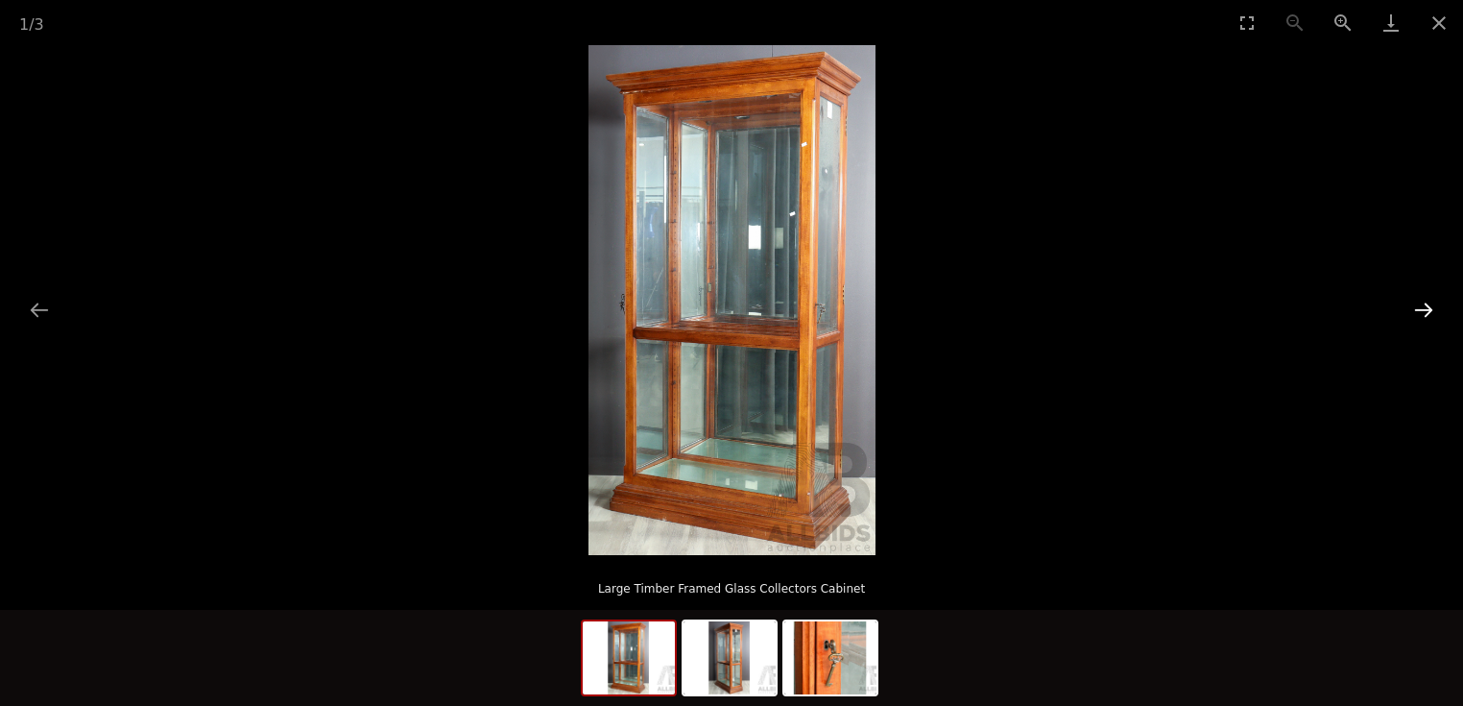
click at [1417, 303] on button "Next slide" at bounding box center [1424, 309] width 40 height 37
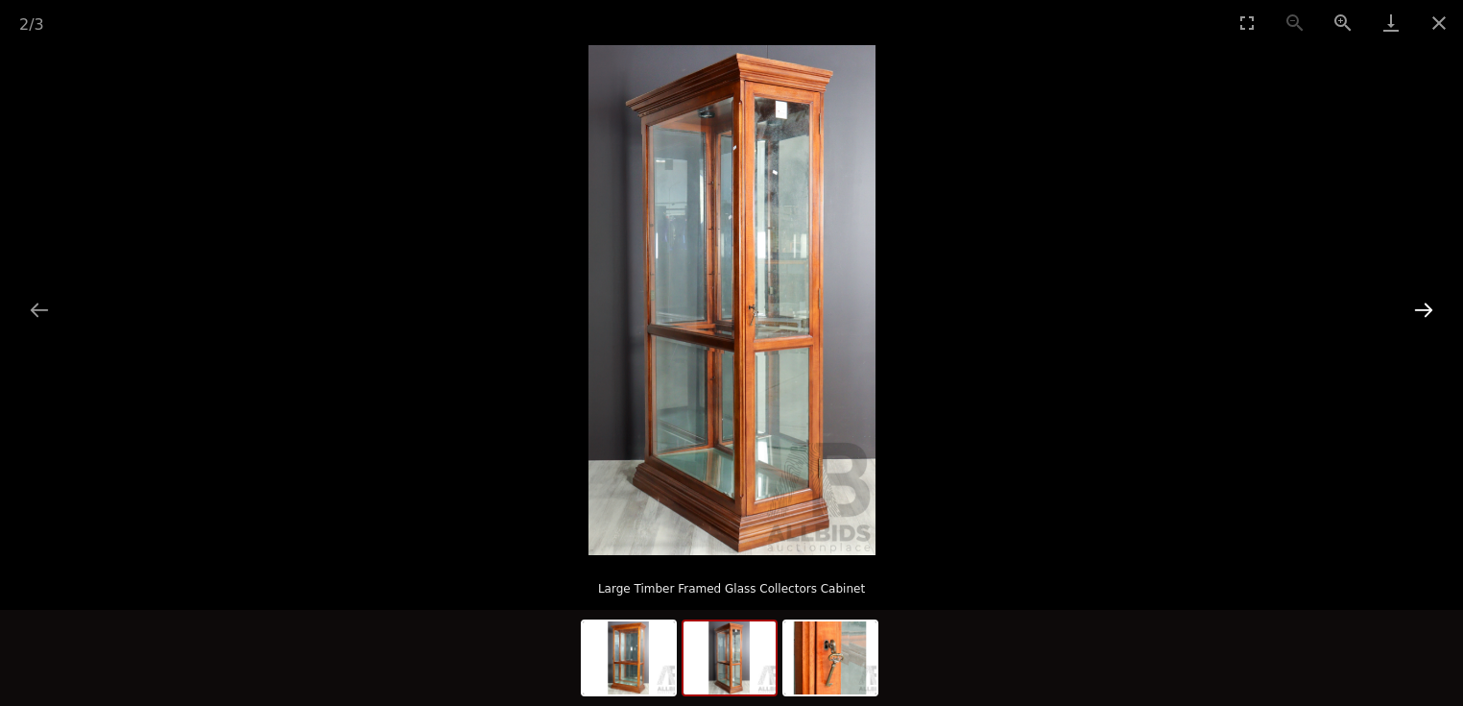
click at [1417, 303] on button "Next slide" at bounding box center [1424, 309] width 40 height 37
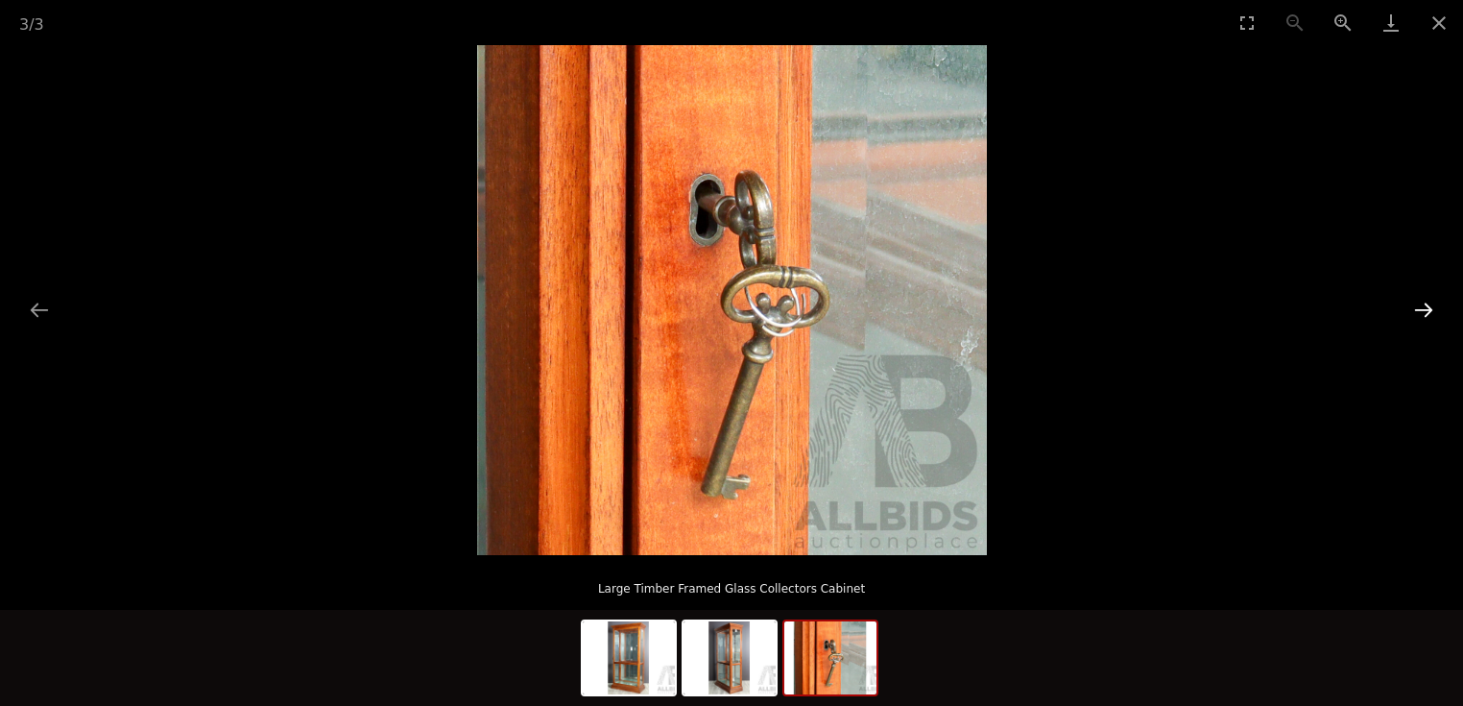
click at [1417, 303] on button "Next slide" at bounding box center [1424, 309] width 40 height 37
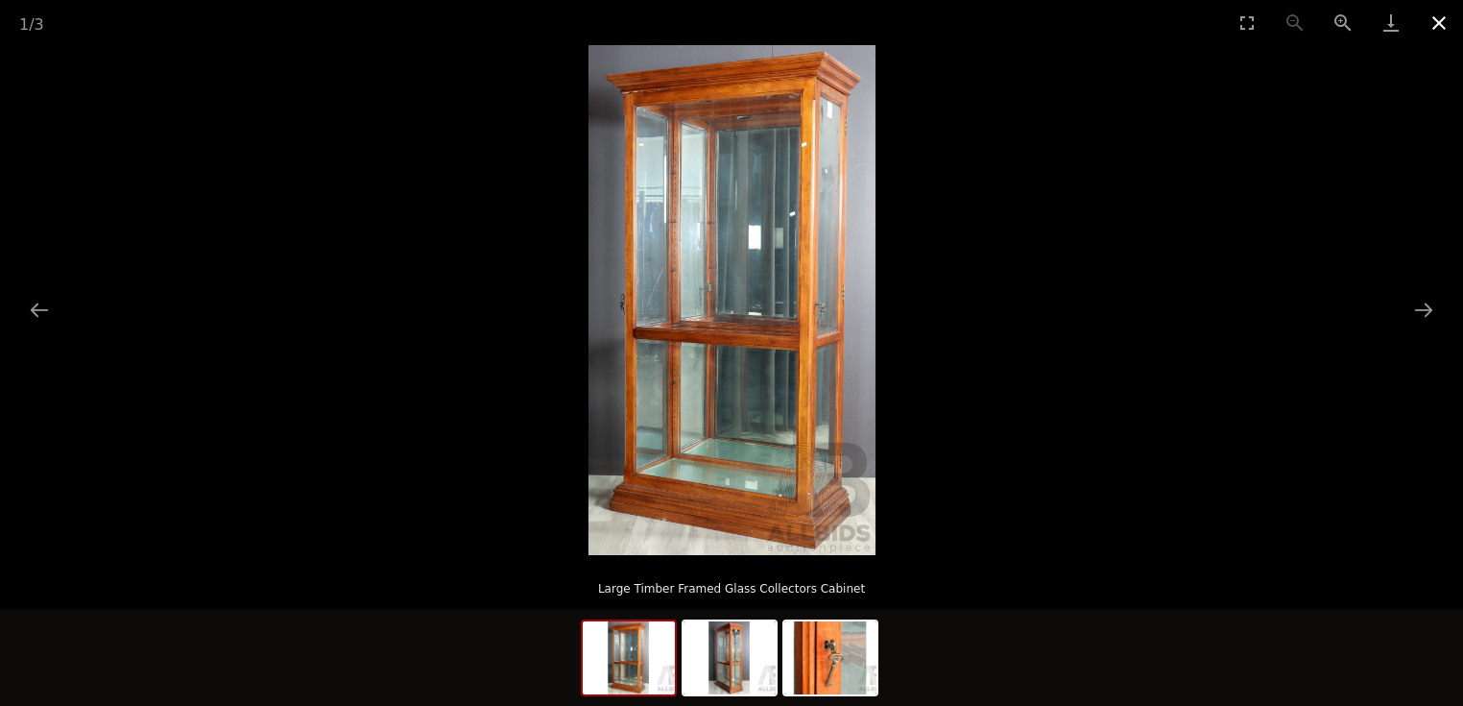
click at [1429, 24] on button "Close gallery" at bounding box center [1439, 22] width 48 height 45
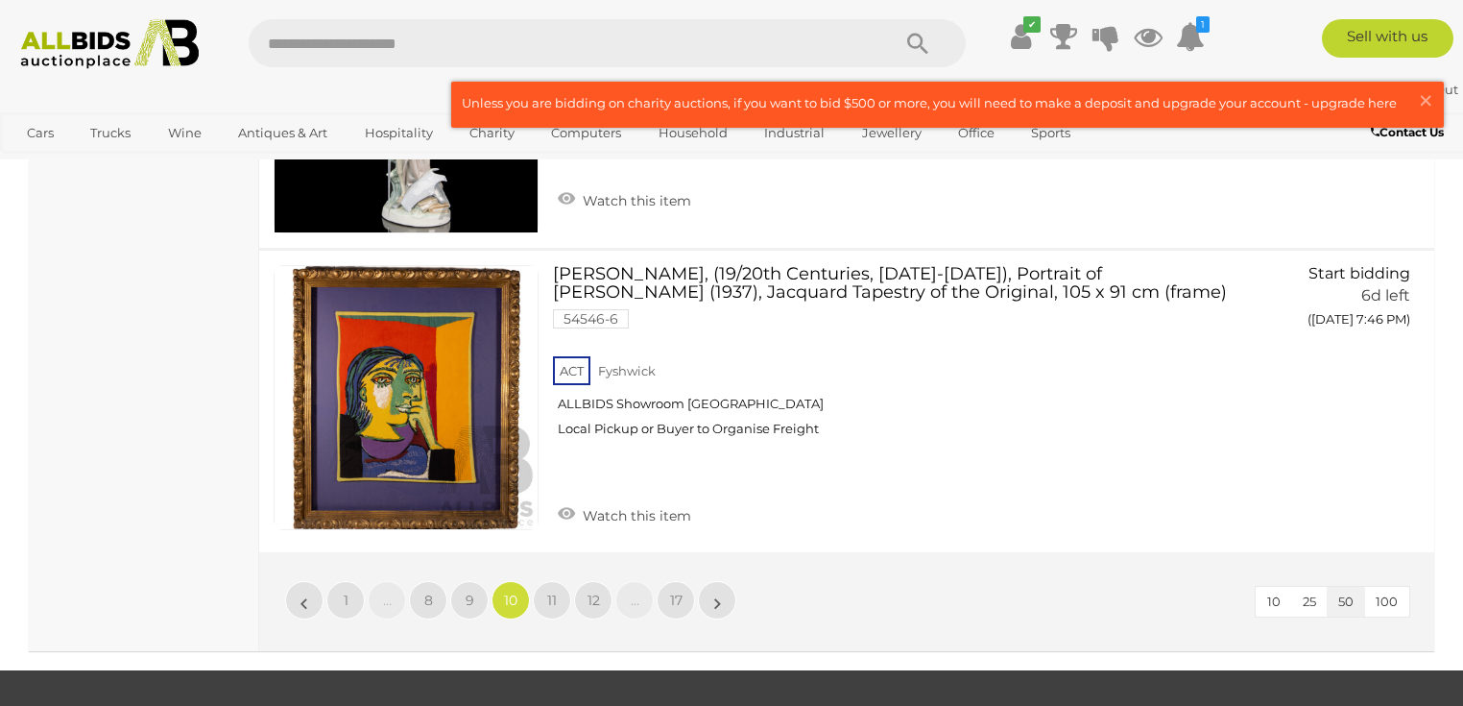
scroll to position [15175, 0]
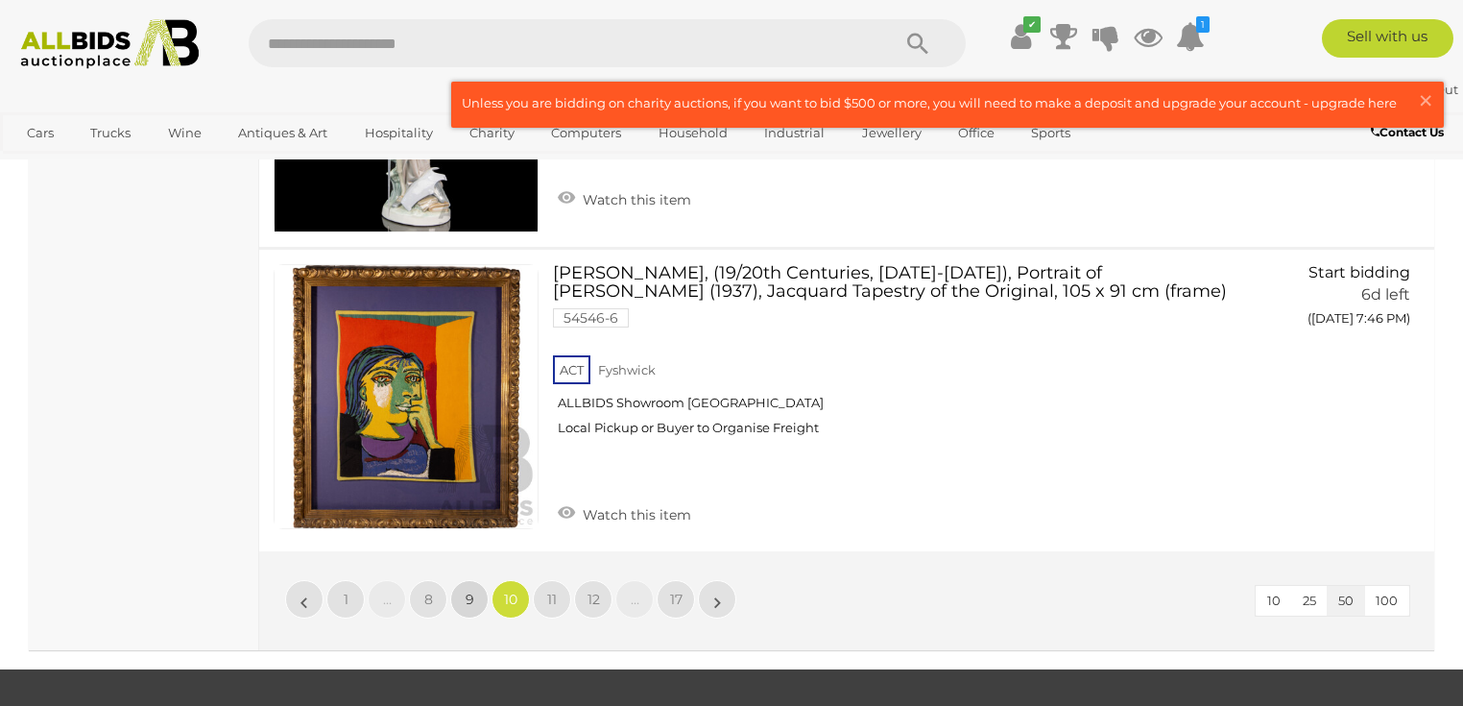
click at [461, 580] on link "9" at bounding box center [469, 599] width 38 height 38
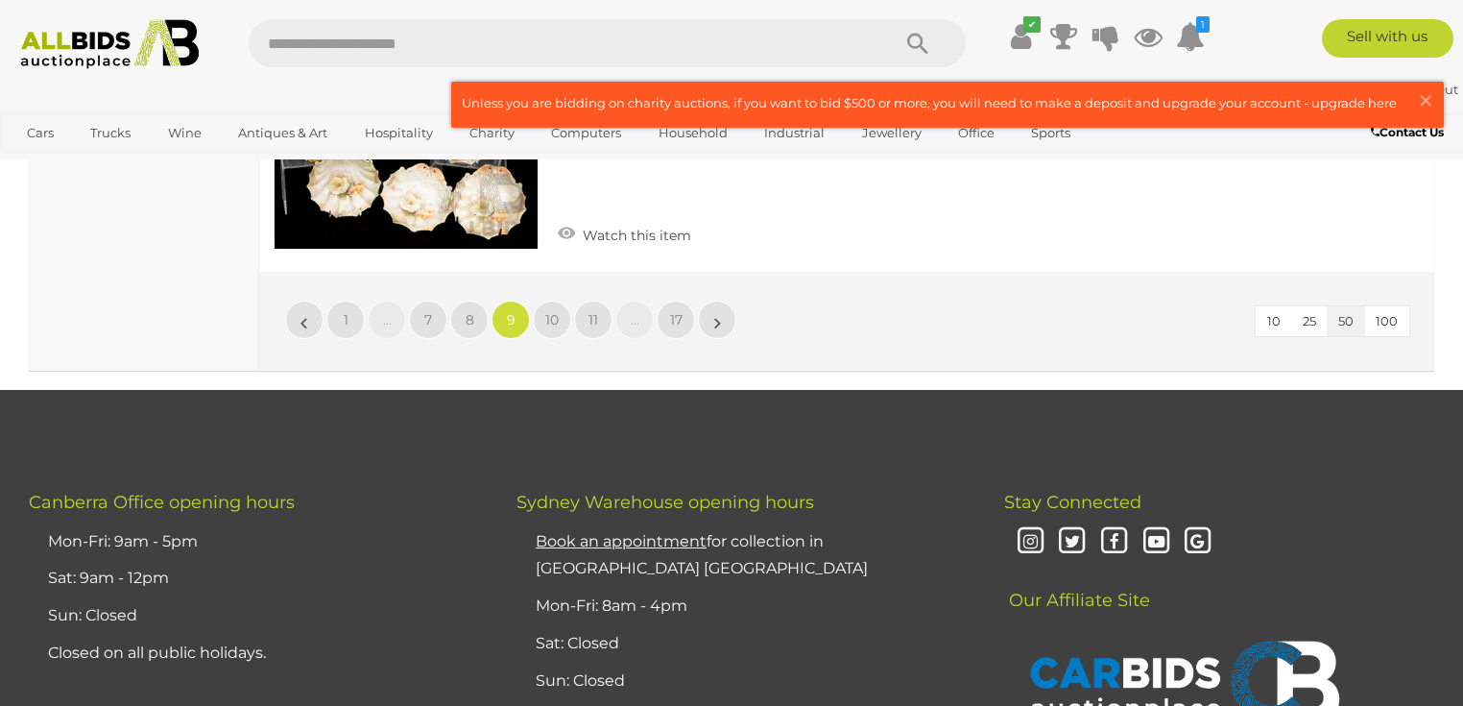
scroll to position [15409, 0]
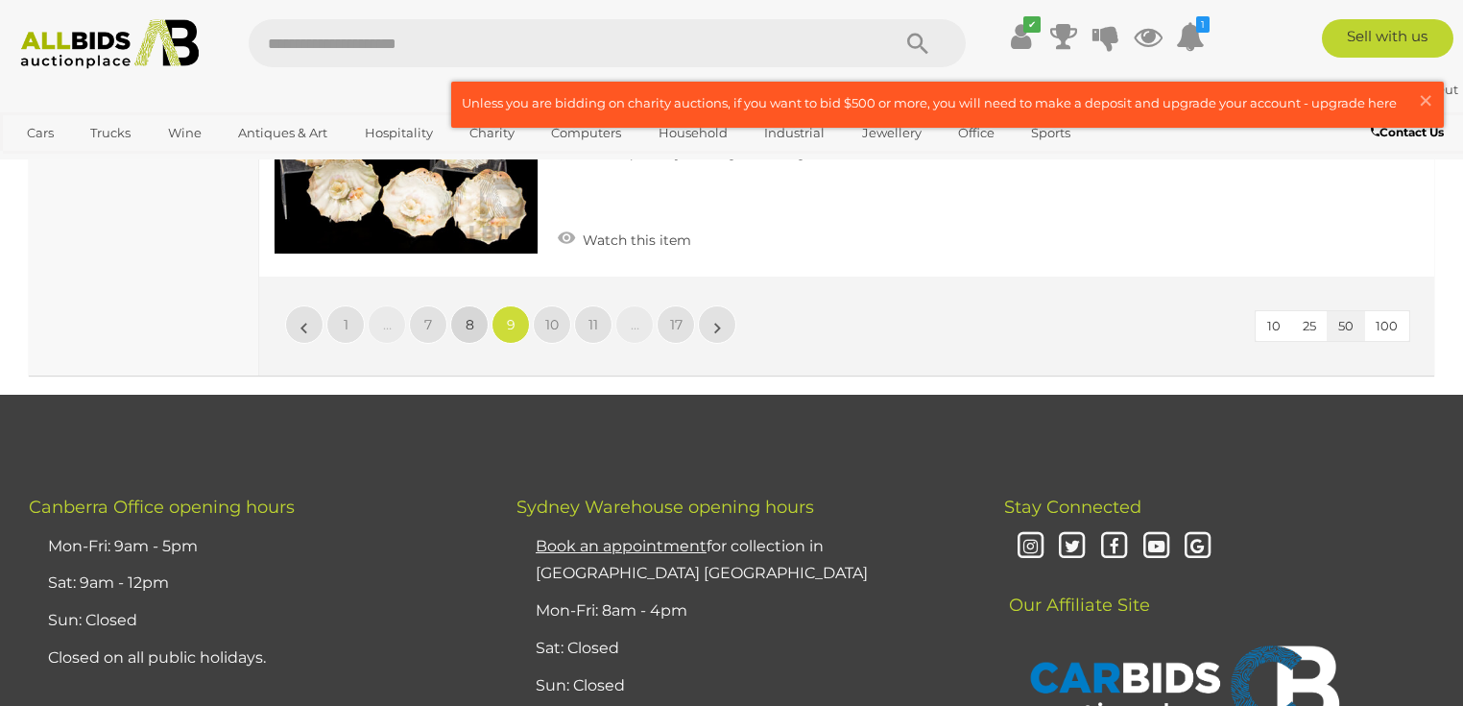
click at [461, 305] on link "8" at bounding box center [469, 324] width 38 height 38
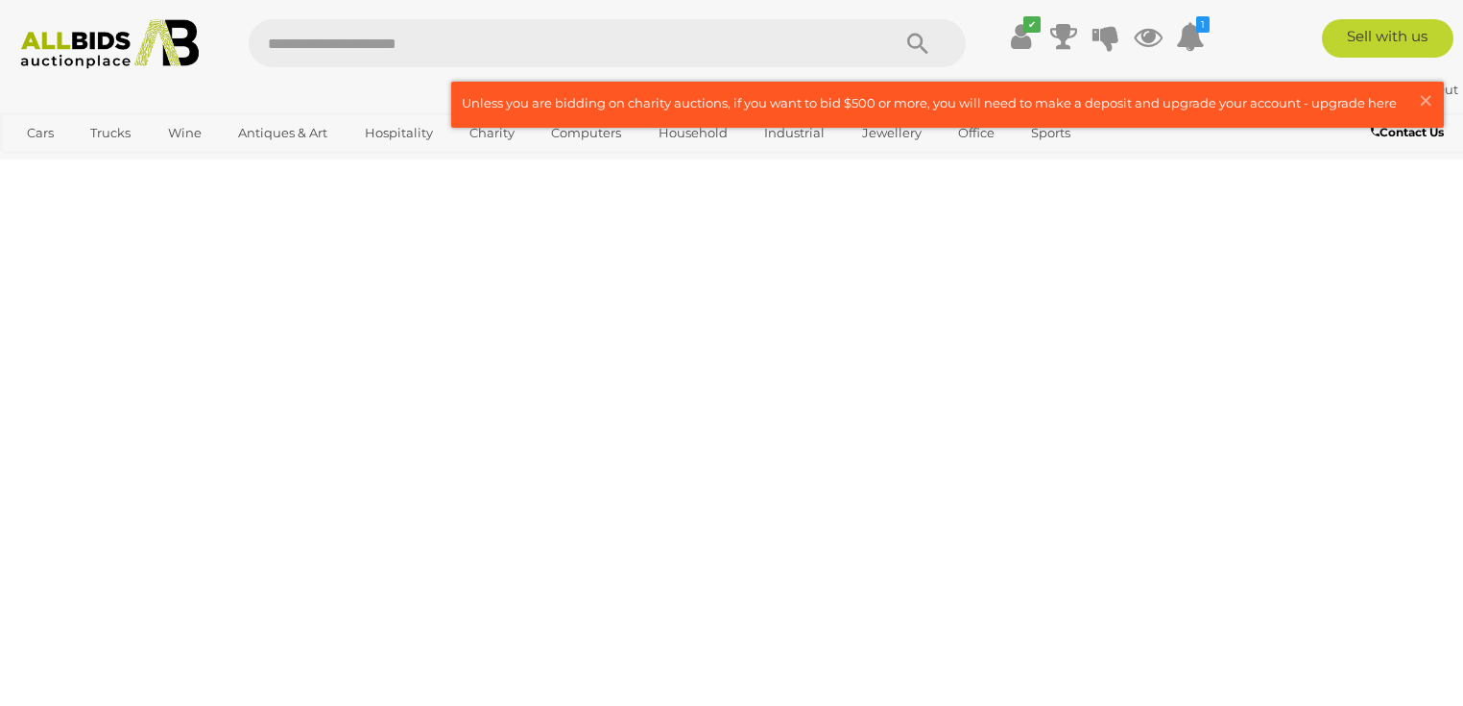
scroll to position [428, 0]
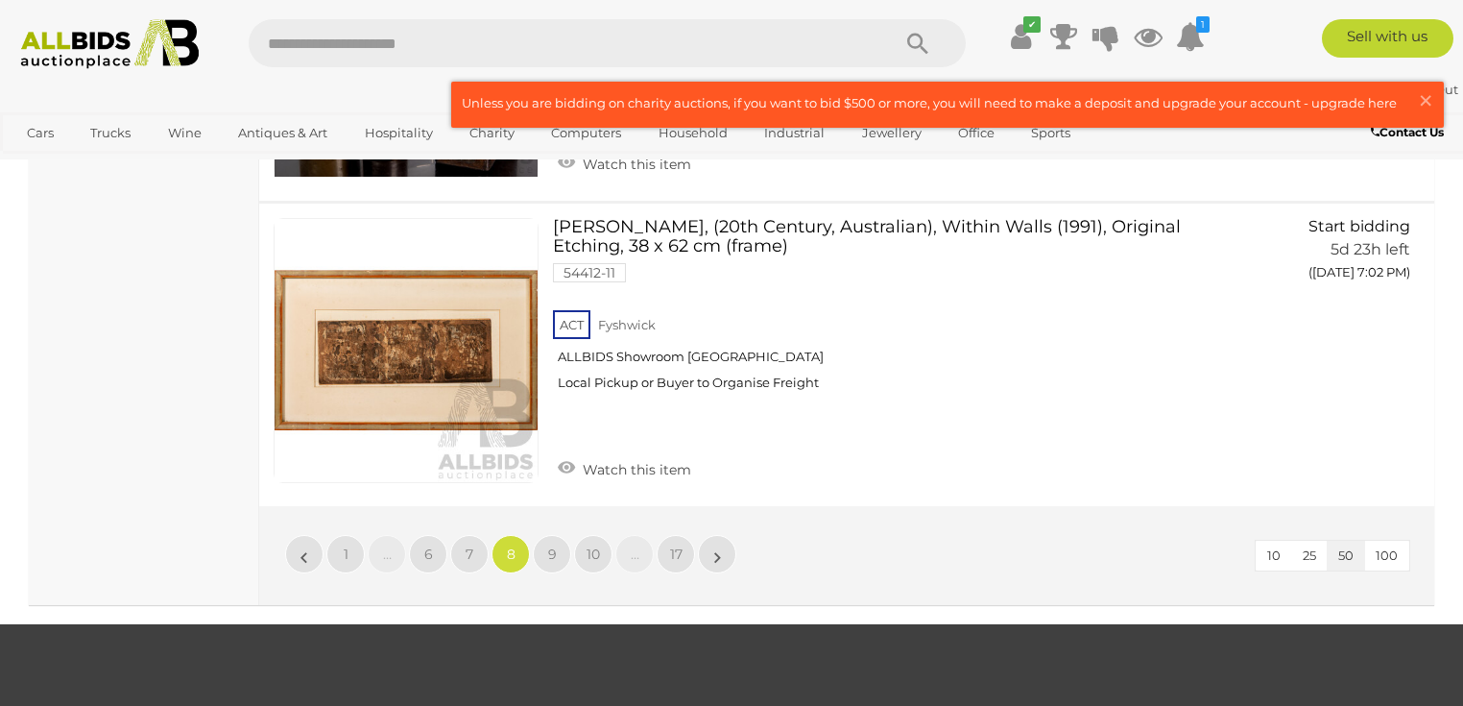
scroll to position [15174, 0]
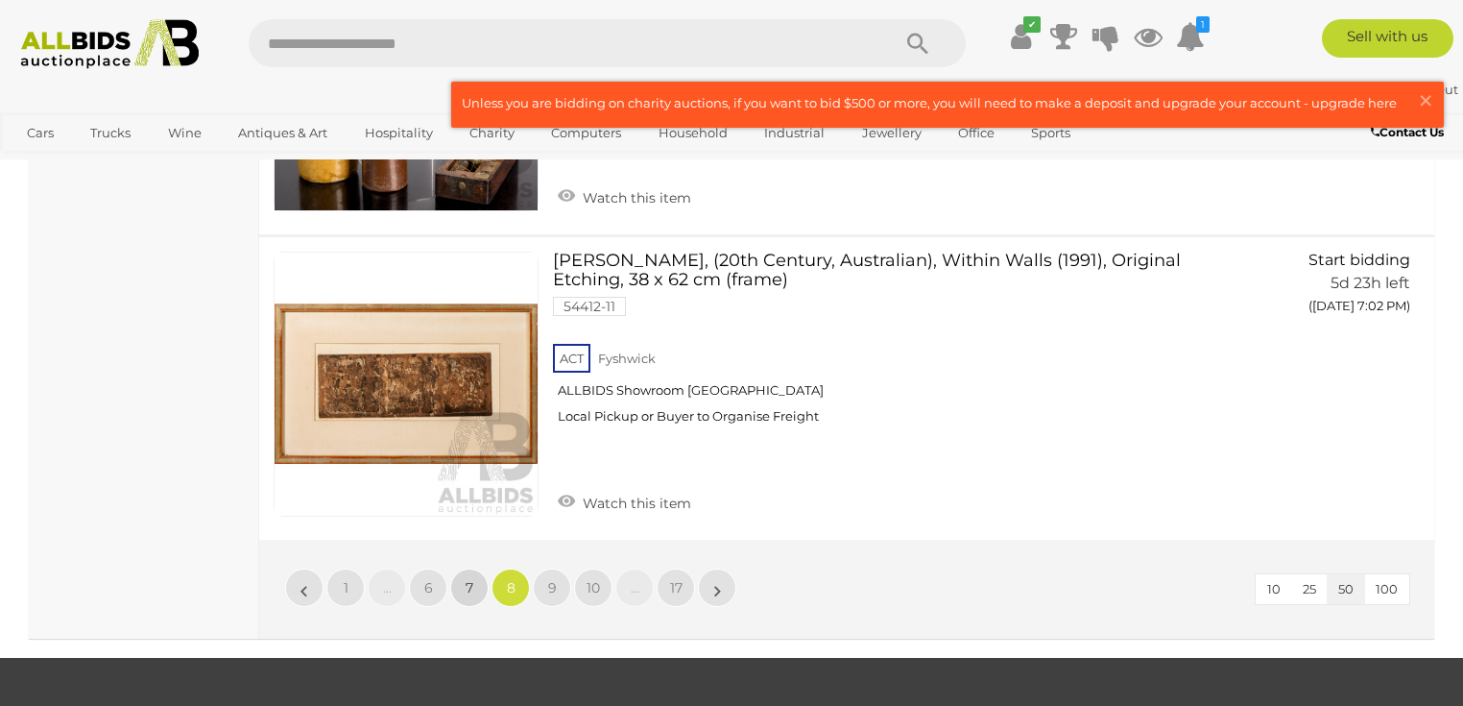
click at [464, 568] on link "7" at bounding box center [469, 587] width 38 height 38
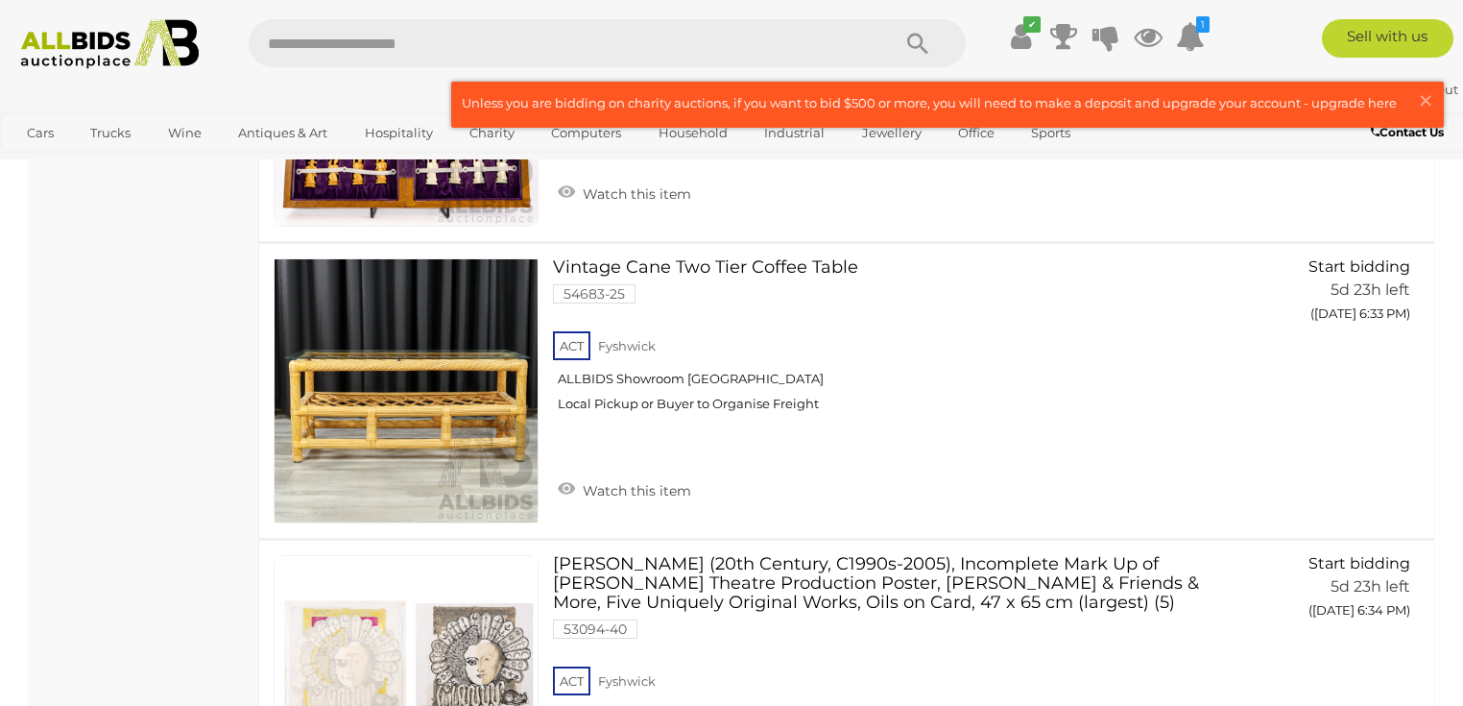
scroll to position [11641, 0]
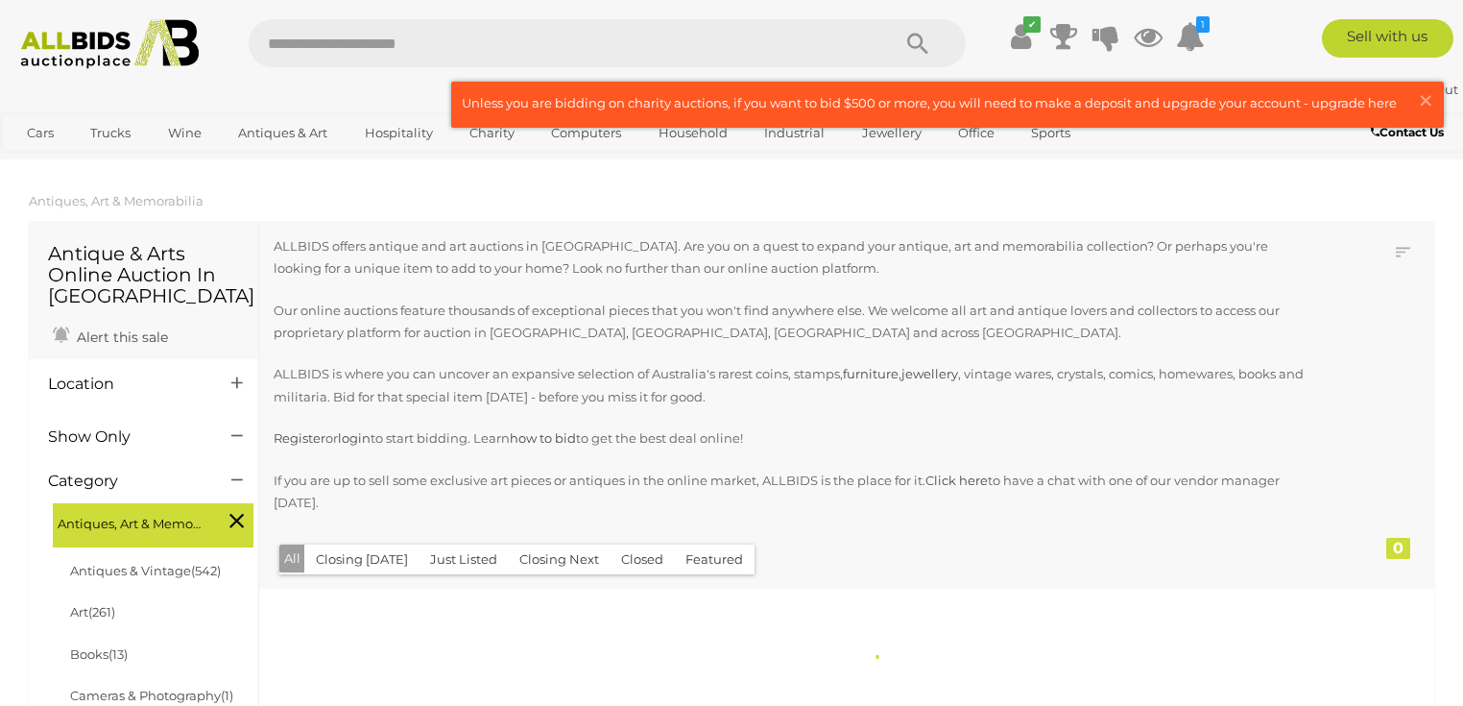
scroll to position [428, 0]
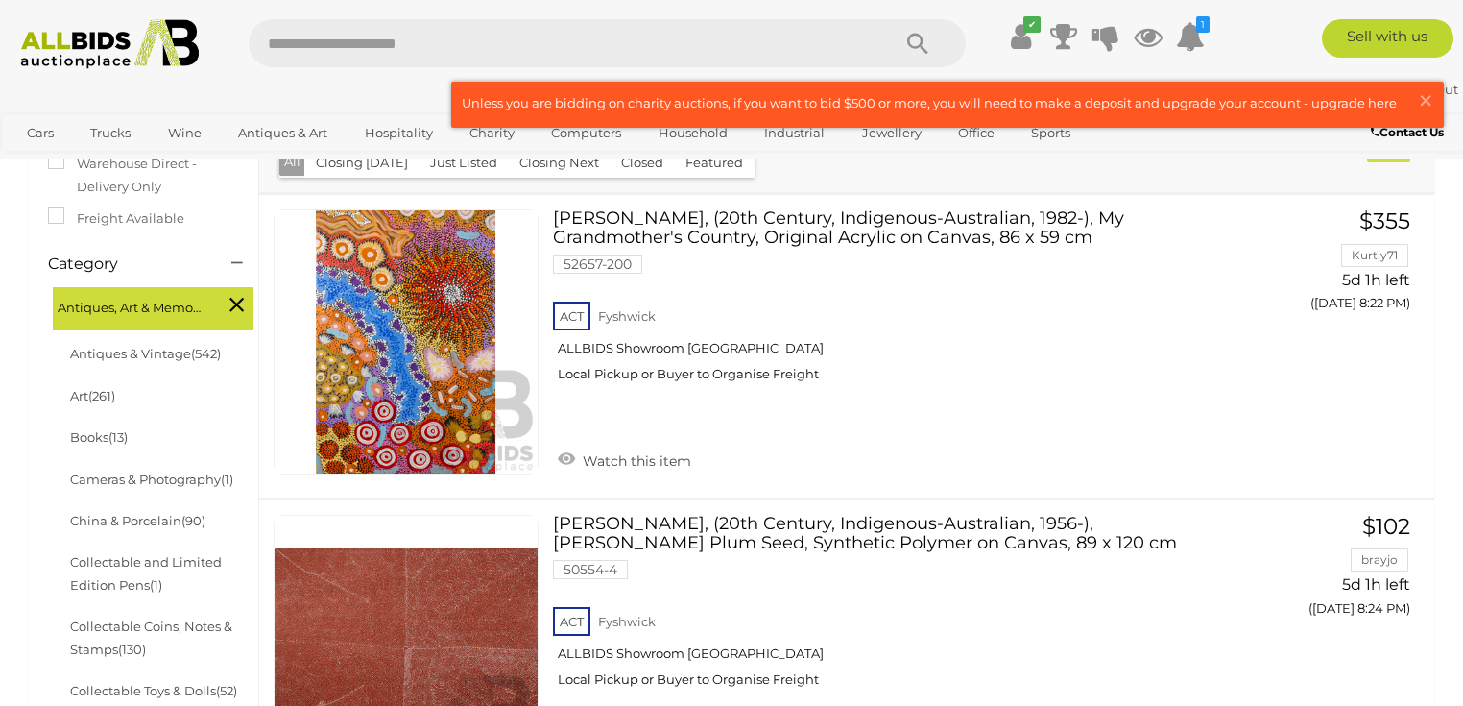
scroll to position [485, 0]
